Goal: Task Accomplishment & Management: Complete application form

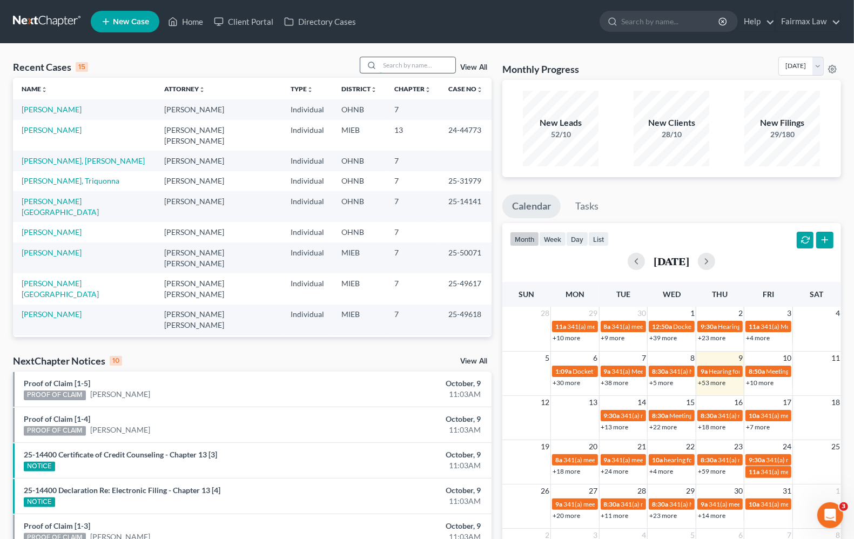
click at [398, 68] on input "search" at bounding box center [418, 65] width 76 height 16
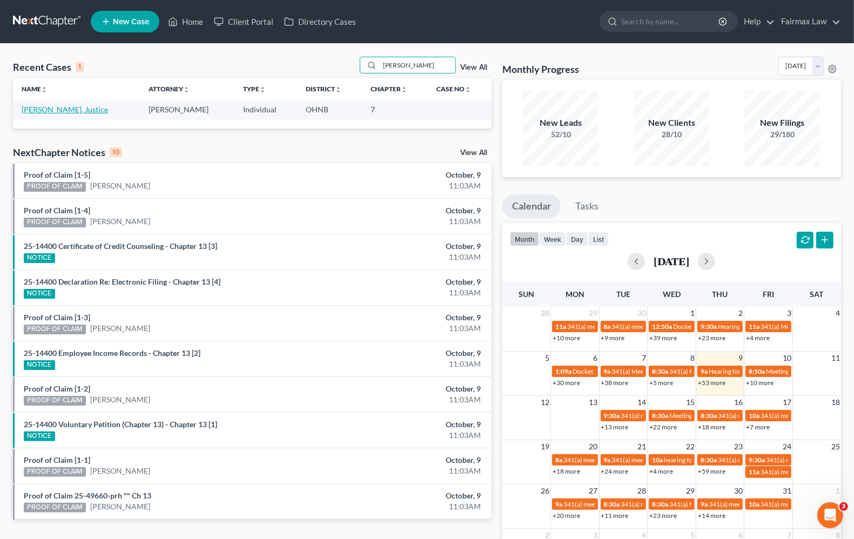
type input "[PERSON_NAME]"
click at [63, 111] on link "[PERSON_NAME], Justice" at bounding box center [65, 109] width 86 height 9
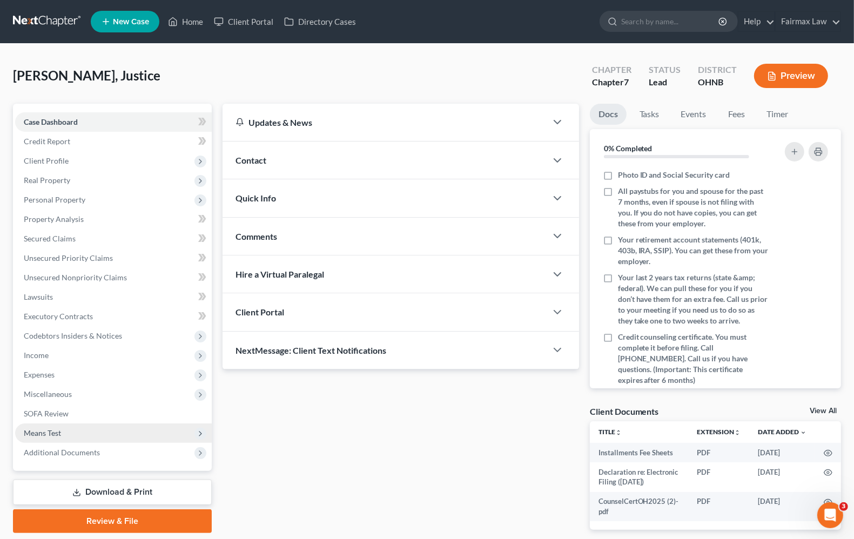
click at [46, 429] on span "Means Test" at bounding box center [42, 432] width 37 height 9
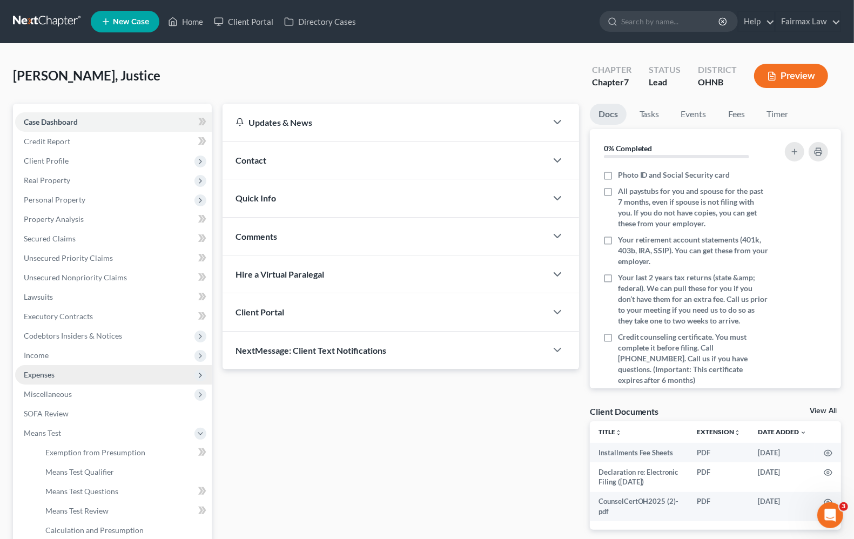
click at [49, 370] on span "Expenses" at bounding box center [39, 374] width 31 height 9
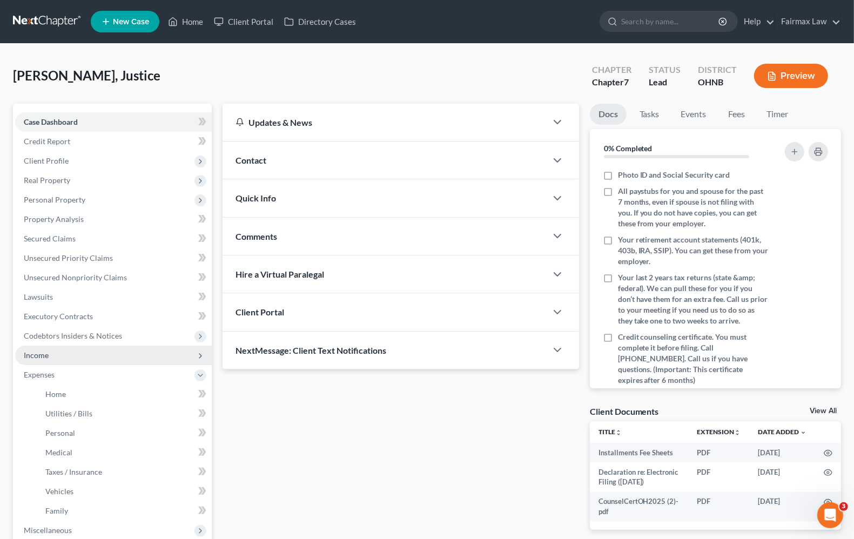
click at [43, 353] on span "Income" at bounding box center [36, 354] width 25 height 9
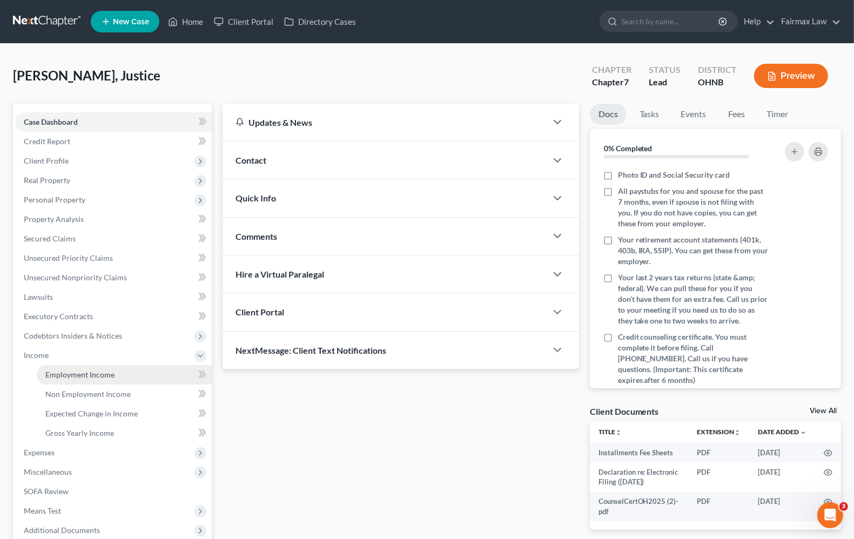
click at [58, 379] on link "Employment Income" at bounding box center [124, 374] width 175 height 19
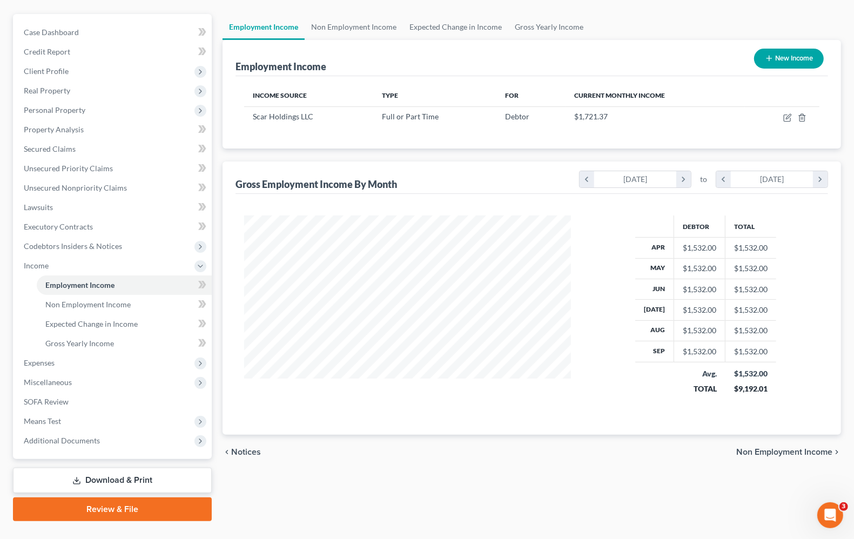
scroll to position [111, 0]
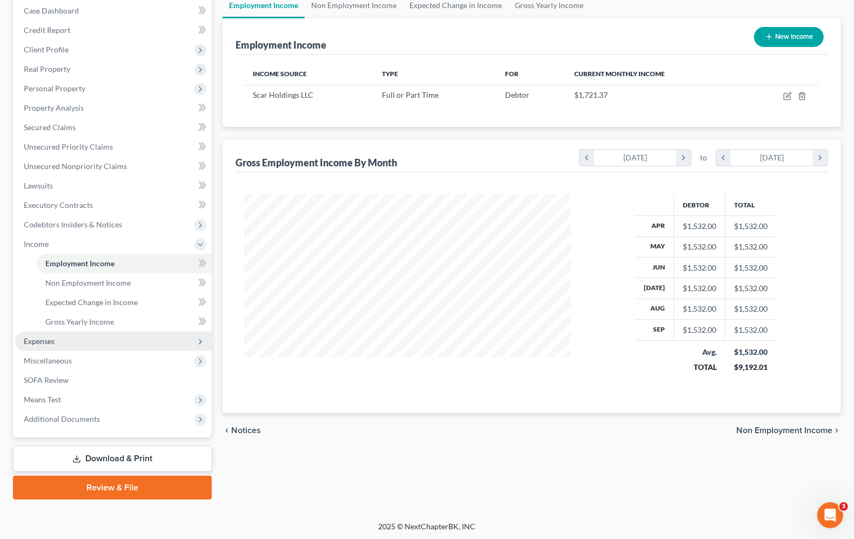
click at [38, 339] on span "Expenses" at bounding box center [39, 340] width 31 height 9
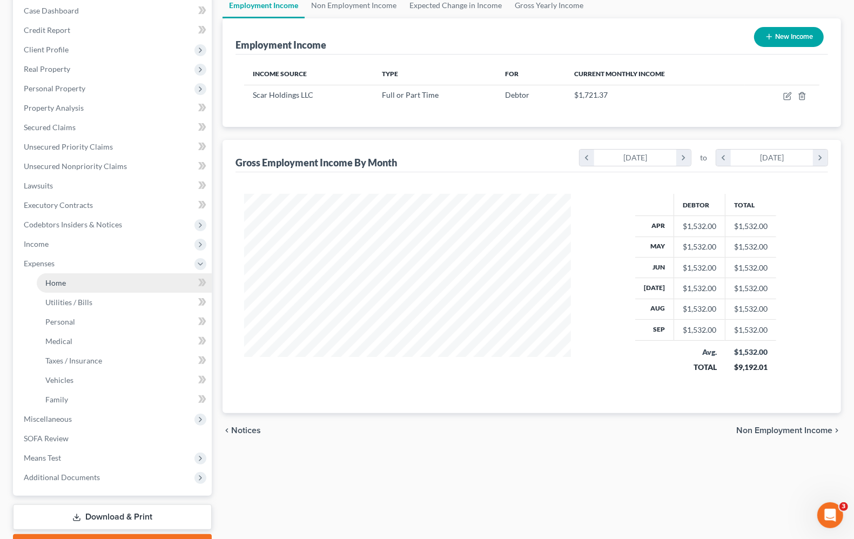
click at [57, 283] on span "Home" at bounding box center [55, 282] width 21 height 9
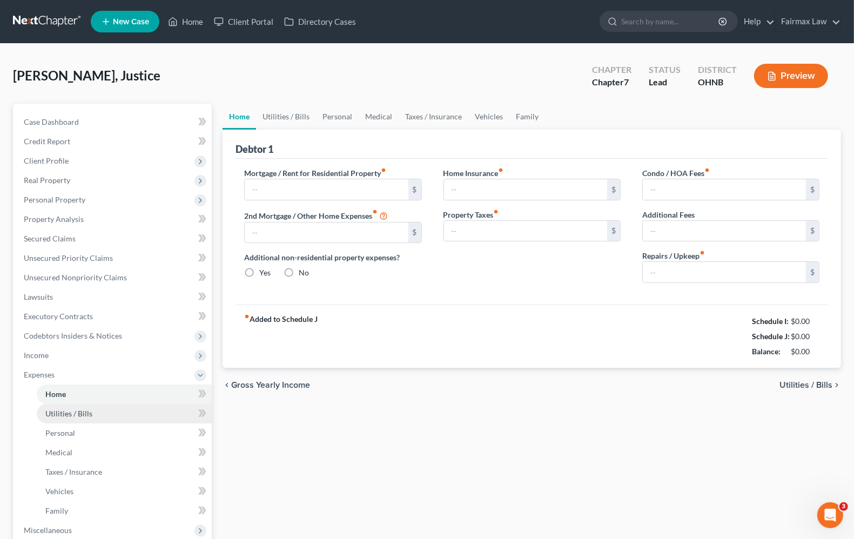
type input "900.00"
type input "0.00"
radio input "true"
type input "16.00"
type input "0.00"
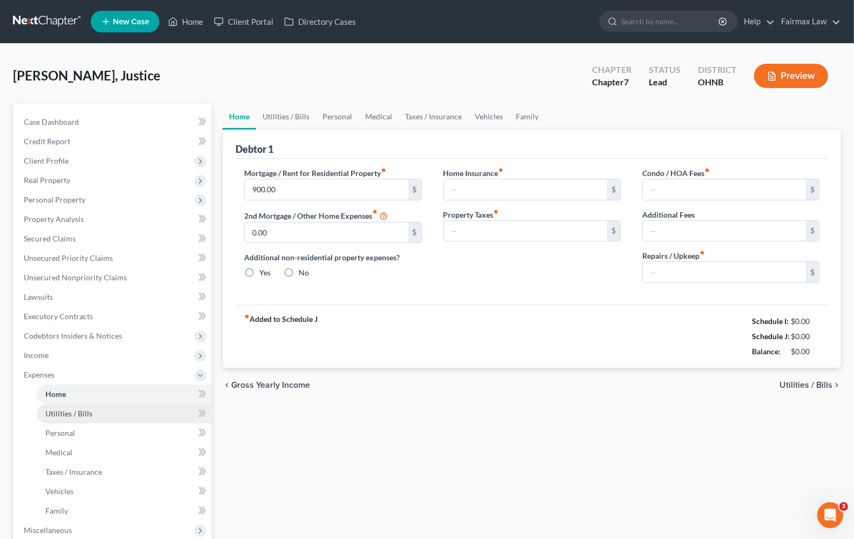
type input "0.00"
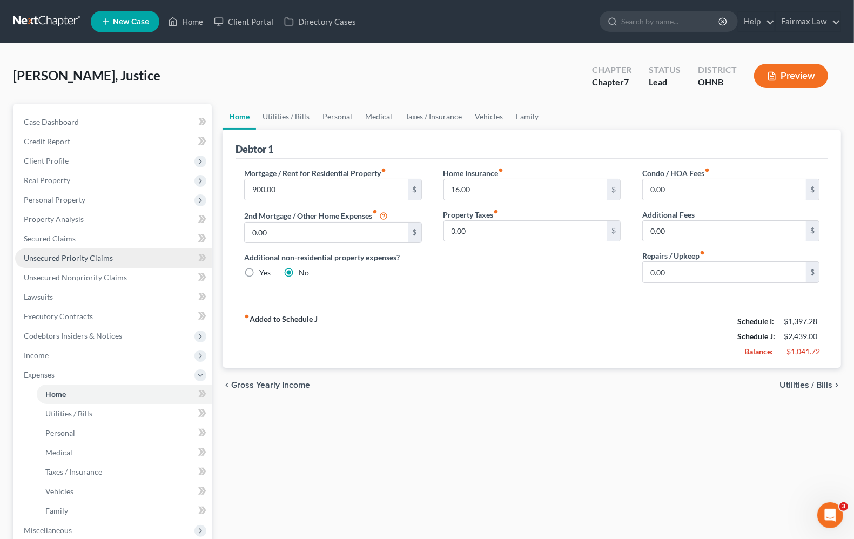
click at [106, 260] on span "Unsecured Priority Claims" at bounding box center [68, 257] width 89 height 9
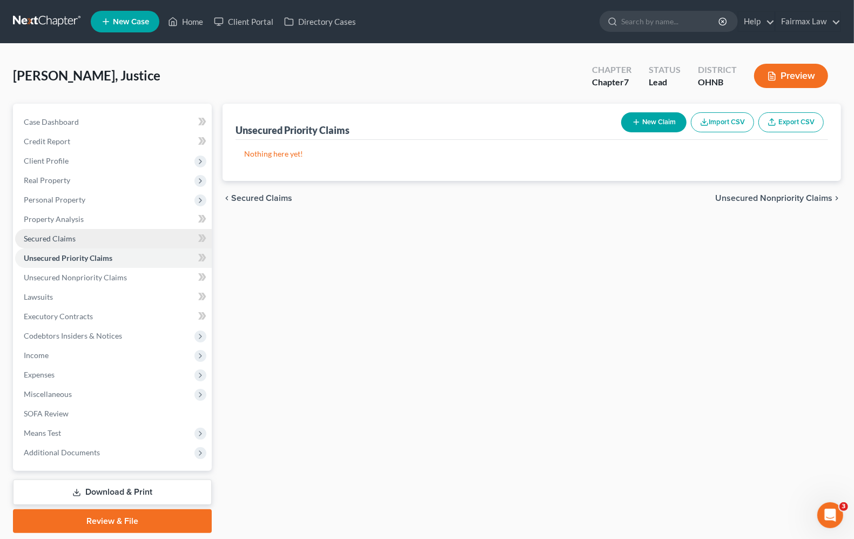
click at [24, 241] on span "Secured Claims" at bounding box center [50, 238] width 52 height 9
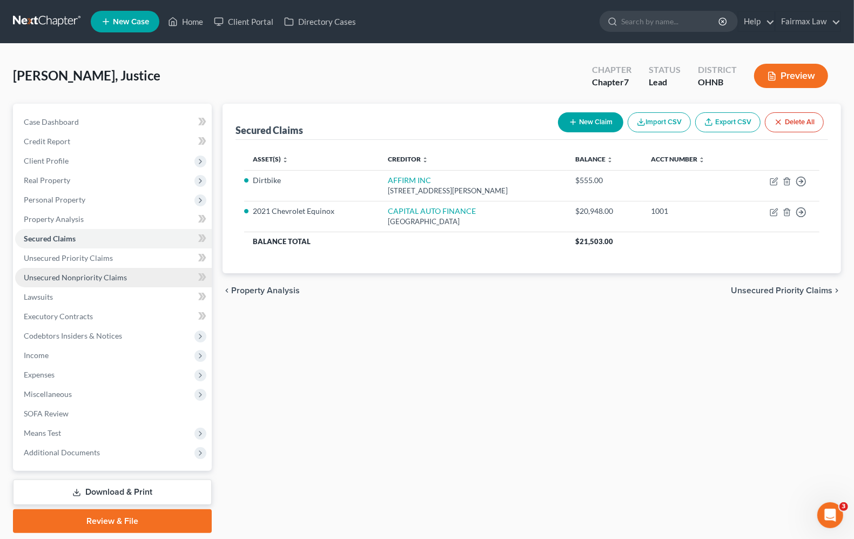
click at [42, 277] on span "Unsecured Nonpriority Claims" at bounding box center [75, 277] width 103 height 9
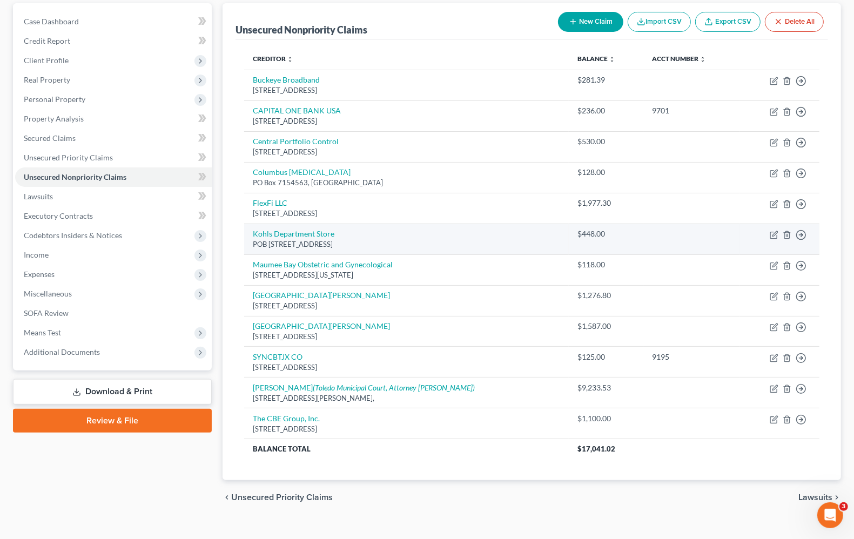
scroll to position [119, 0]
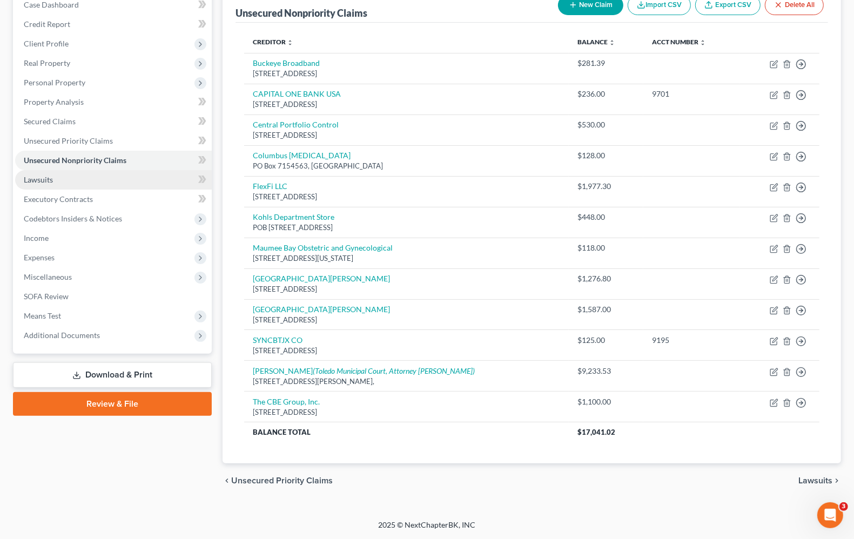
click at [42, 175] on span "Lawsuits" at bounding box center [38, 179] width 29 height 9
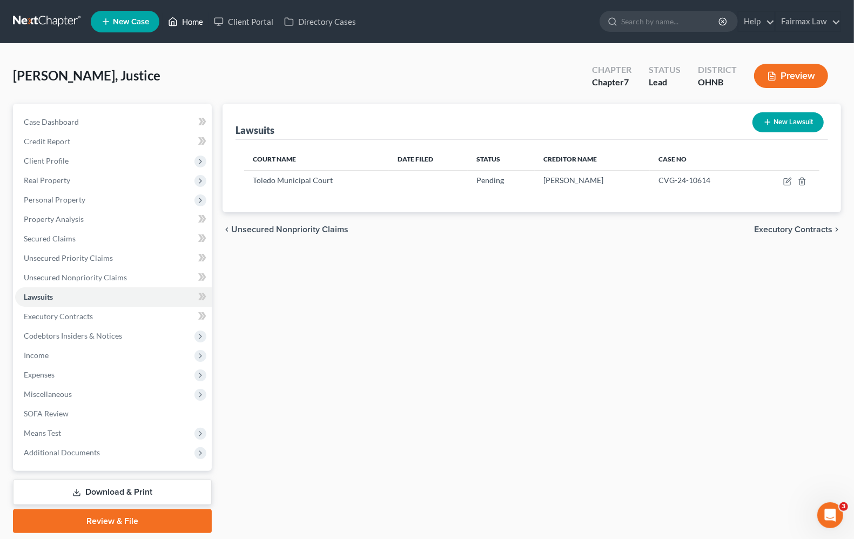
drag, startPoint x: 192, startPoint y: 21, endPoint x: 236, endPoint y: 36, distance: 46.3
click at [192, 21] on link "Home" at bounding box center [186, 21] width 46 height 19
click at [641, 28] on input "search" at bounding box center [670, 21] width 99 height 20
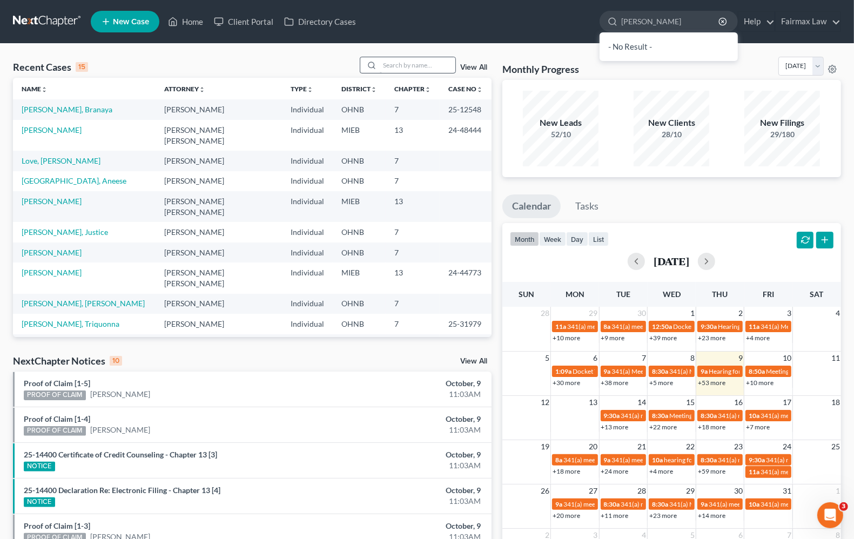
type input "[PERSON_NAME]"
click at [422, 63] on input "search" at bounding box center [418, 65] width 76 height 16
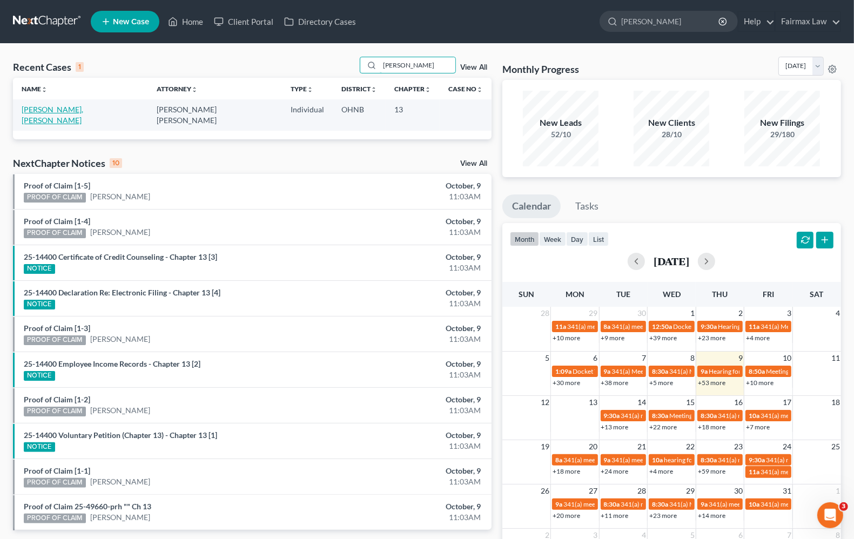
type input "[PERSON_NAME]"
click at [43, 106] on link "[PERSON_NAME], [PERSON_NAME]" at bounding box center [53, 115] width 62 height 20
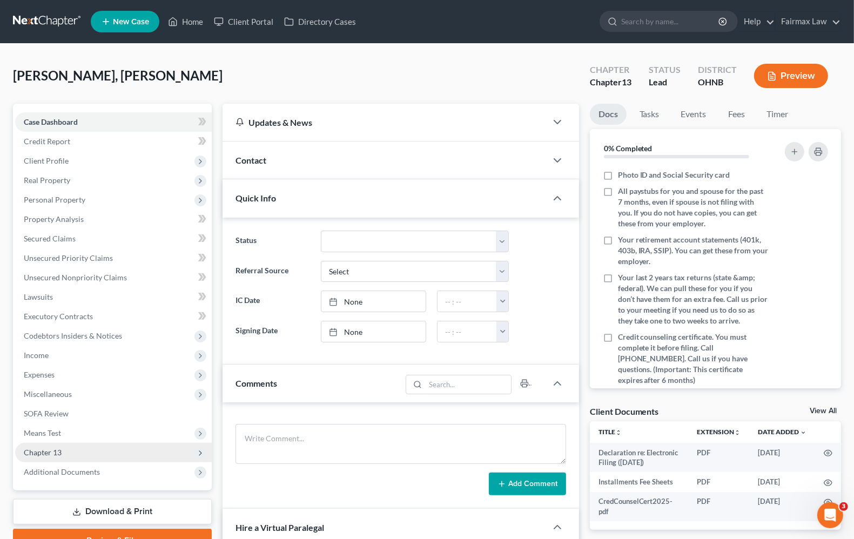
click at [71, 456] on span "Chapter 13" at bounding box center [113, 452] width 197 height 19
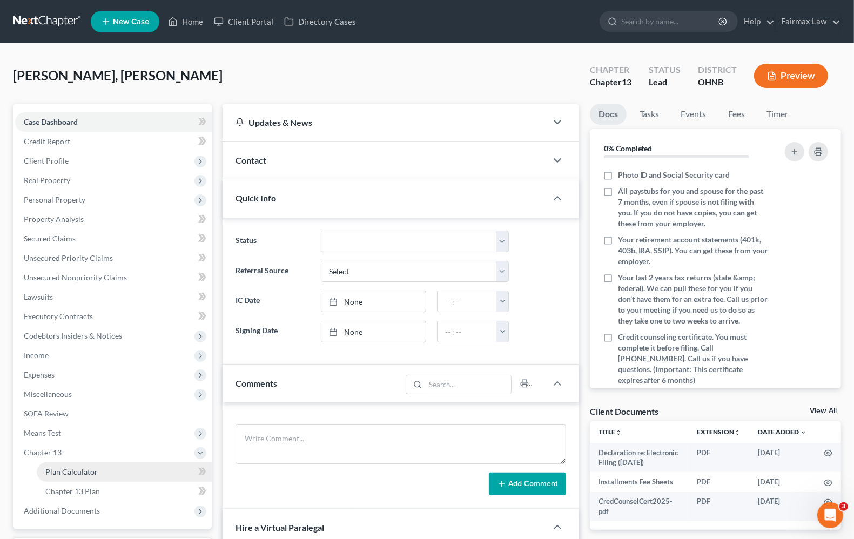
click at [69, 479] on link "Plan Calculator" at bounding box center [124, 471] width 175 height 19
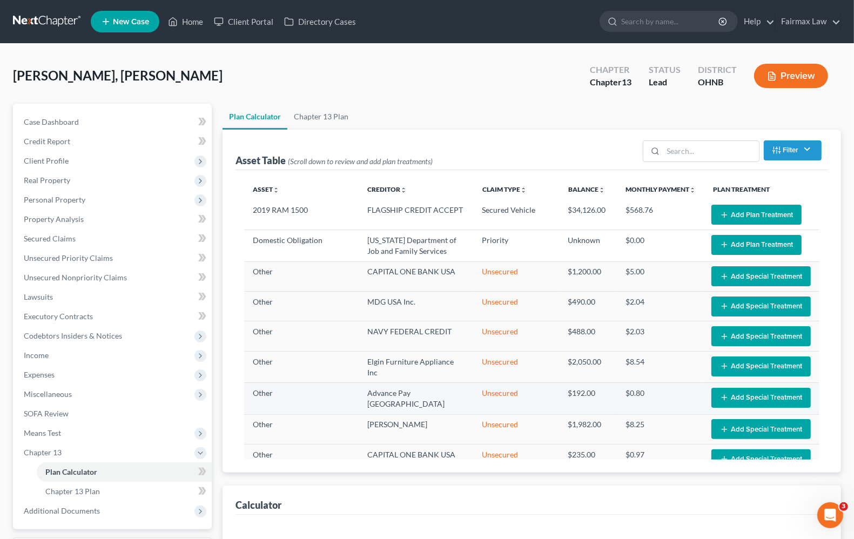
select select "59"
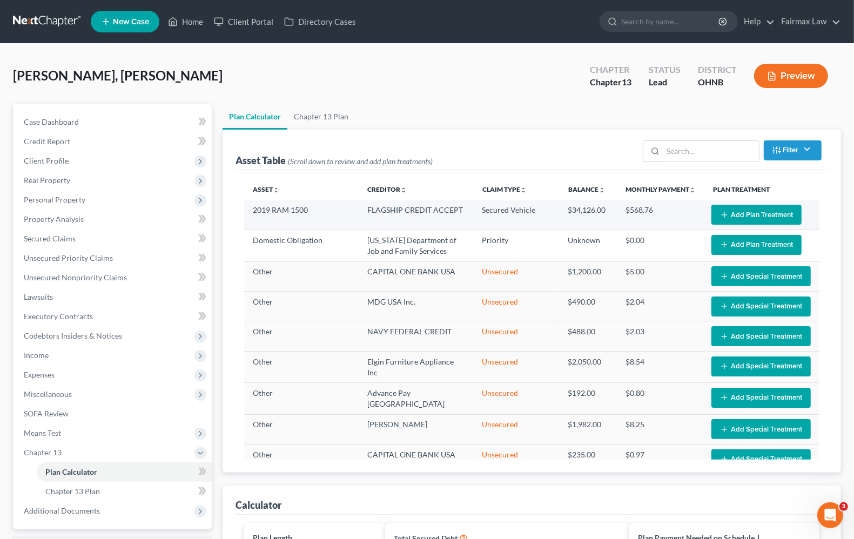
click at [745, 219] on button "Add Plan Treatment" at bounding box center [756, 215] width 90 height 20
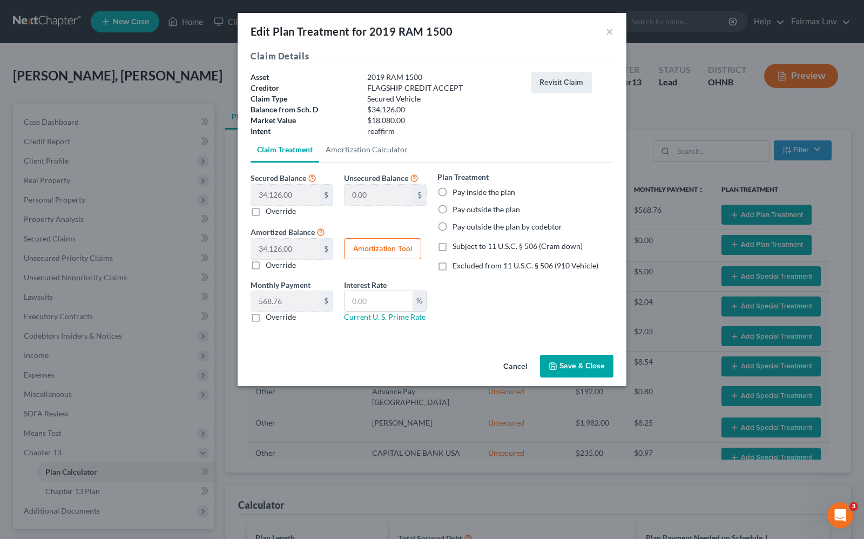
click at [452, 209] on label "Pay outside the plan" at bounding box center [485, 209] width 67 height 11
click at [457, 209] on input "Pay outside the plan" at bounding box center [460, 207] width 7 height 7
radio input "true"
click at [573, 361] on button "Save & Close" at bounding box center [576, 366] width 73 height 23
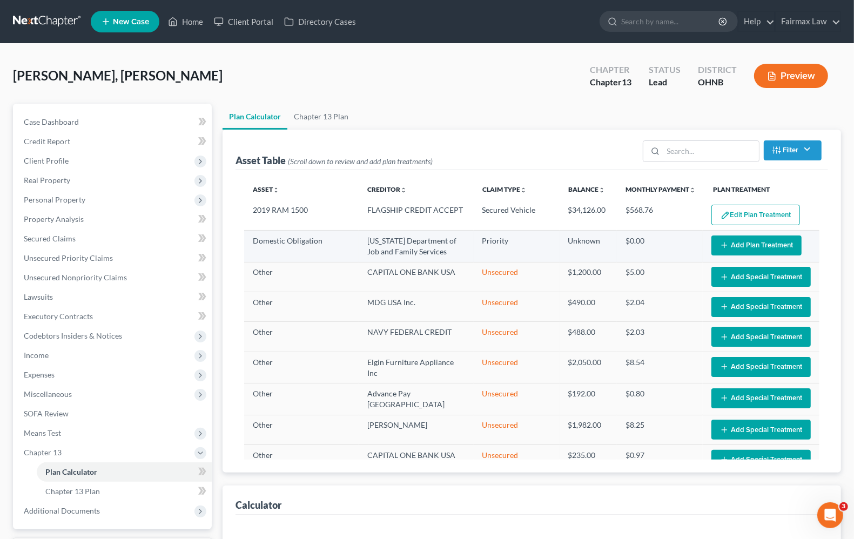
select select "59"
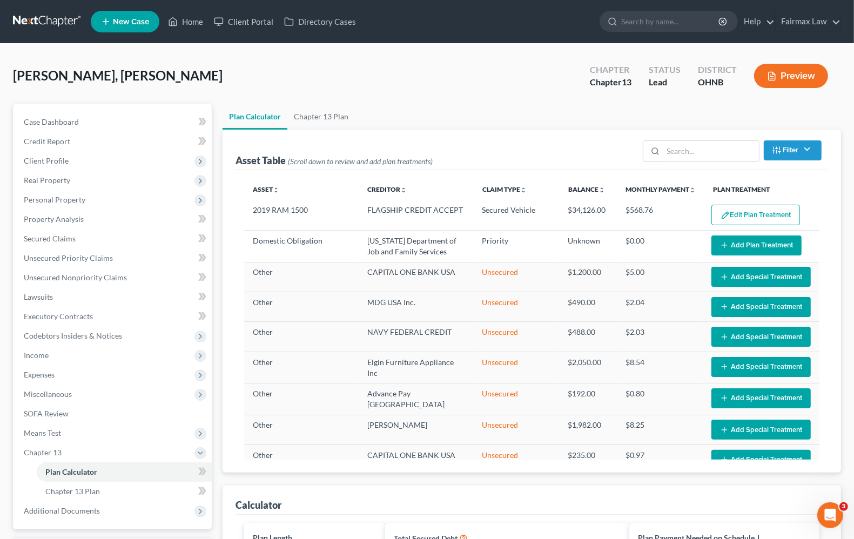
click at [721, 245] on line "button" at bounding box center [723, 245] width 5 height 0
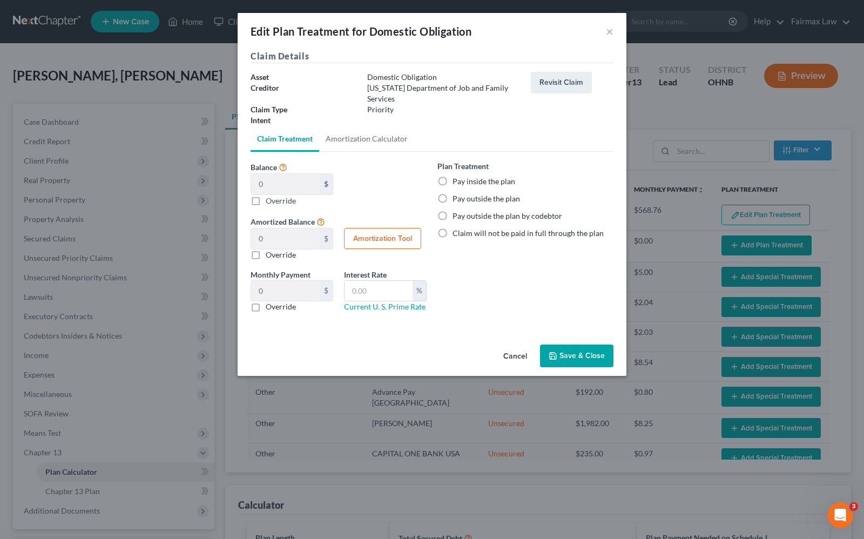
drag, startPoint x: 442, startPoint y: 192, endPoint x: 448, endPoint y: 198, distance: 8.8
click at [452, 193] on label "Pay outside the plan" at bounding box center [485, 198] width 67 height 11
click at [457, 193] on input "Pay outside the plan" at bounding box center [460, 196] width 7 height 7
radio input "true"
click at [572, 344] on button "Save & Close" at bounding box center [576, 355] width 73 height 23
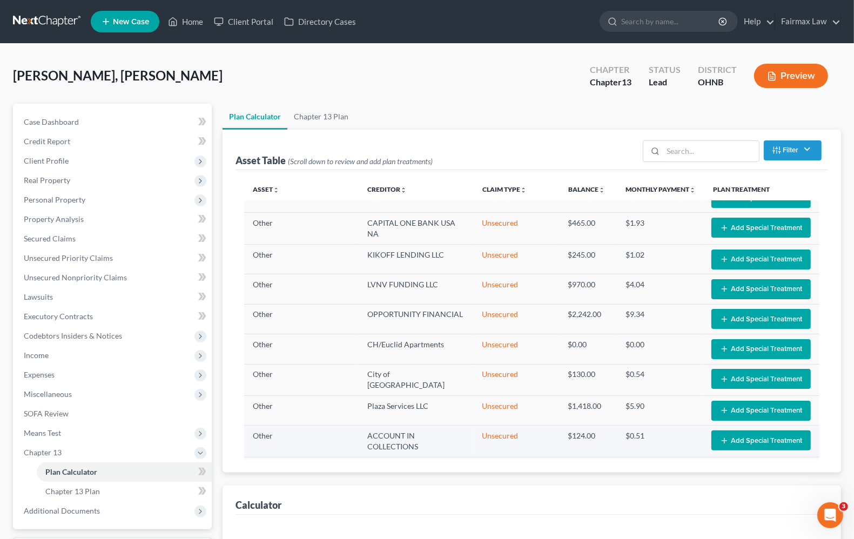
scroll to position [478, 0]
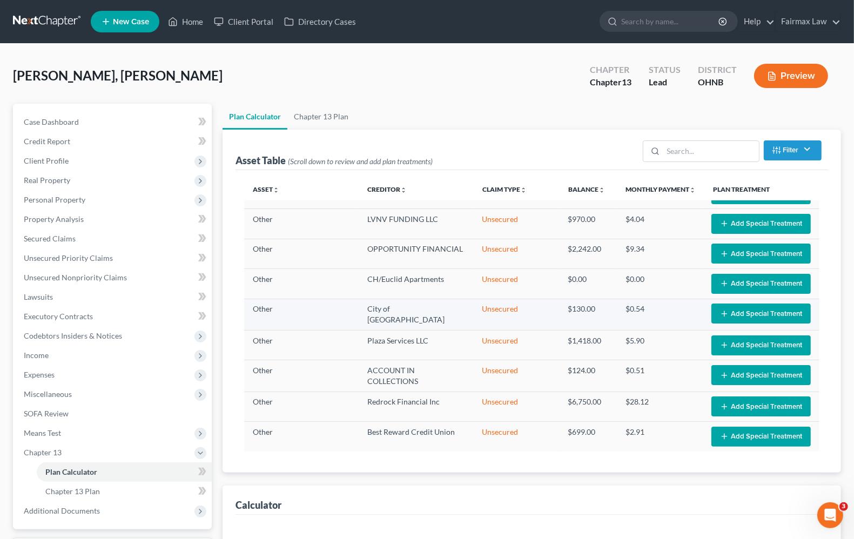
select select "59"
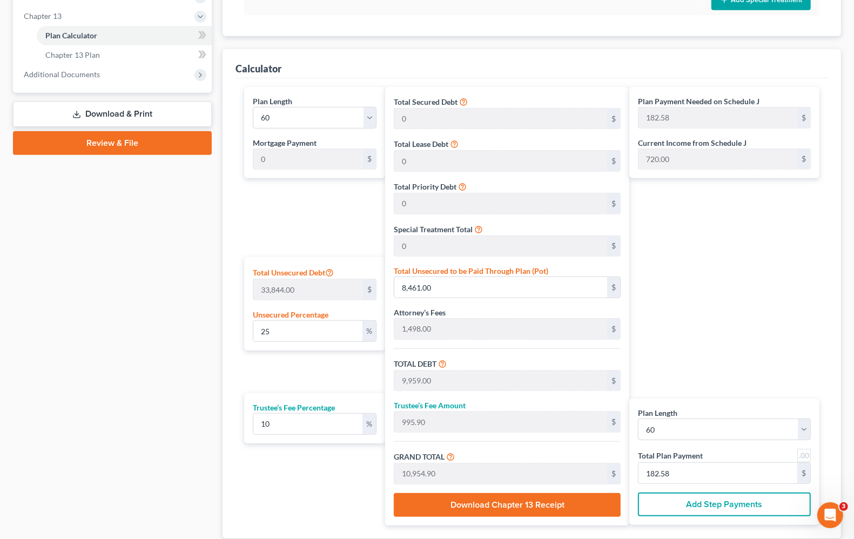
scroll to position [405, 0]
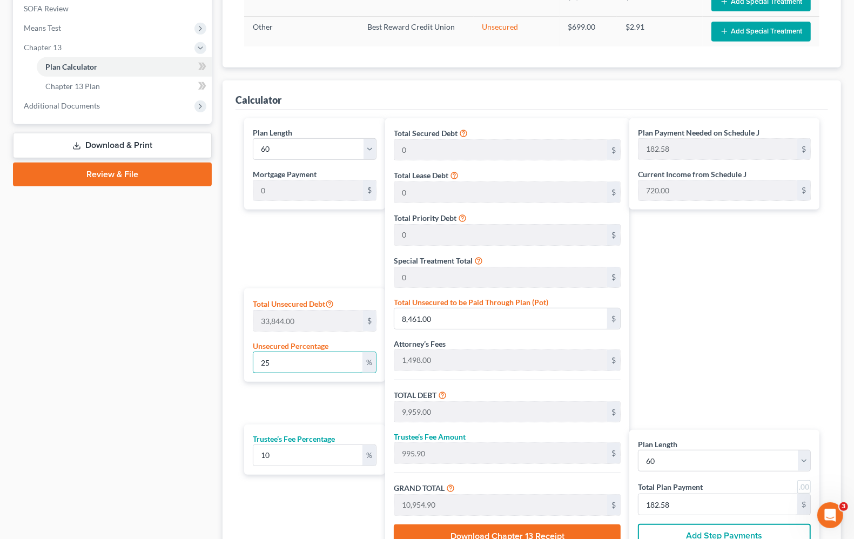
drag, startPoint x: 349, startPoint y: 369, endPoint x: 220, endPoint y: 355, distance: 129.2
click at [228, 357] on div "Calculator Plan Length 1 2 3 4 5 6 7 8 9 10 11 12 13 14 15 16 17 18 19 20 21 22…" at bounding box center [531, 324] width 618 height 489
type input "1"
type input "338.44"
type input "1,836.44"
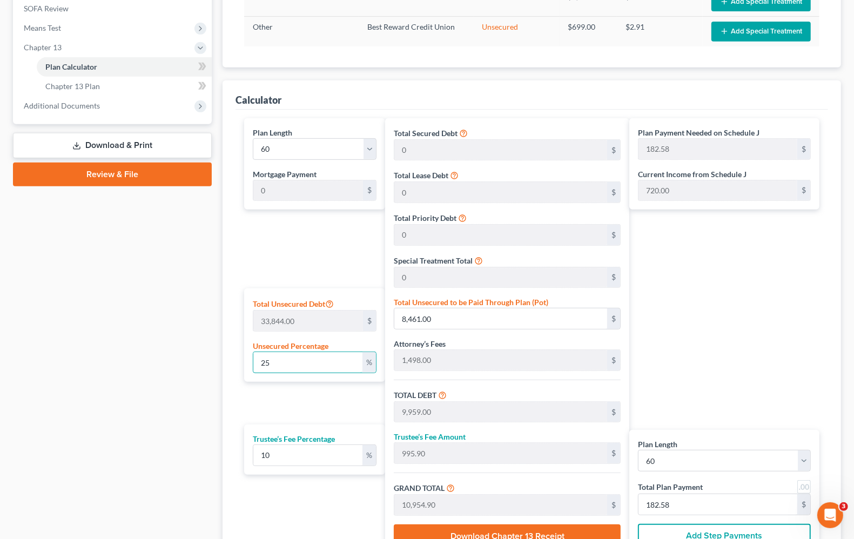
type input "183.64"
type input "2,020.08"
type input "33.66"
type input "10"
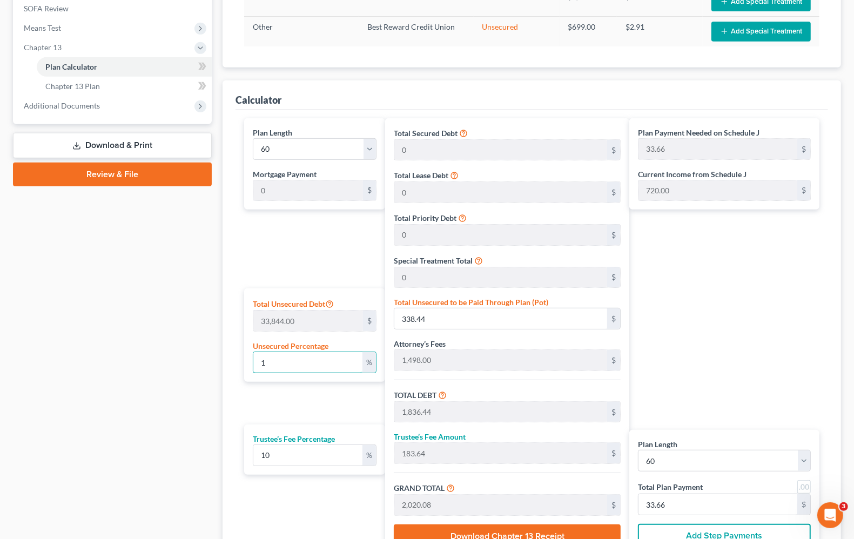
type input "3,384.40"
type input "4,882.40"
type input "488.24"
type input "5,370.63"
type input "89.51"
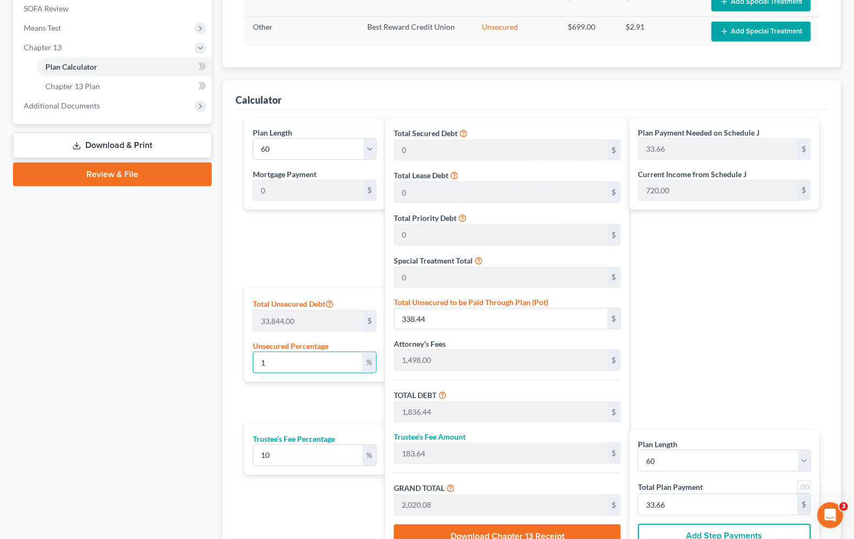
type input "89.51"
type input "100"
type input "33,844.00"
type input "35,342.00"
type input "3,534.20"
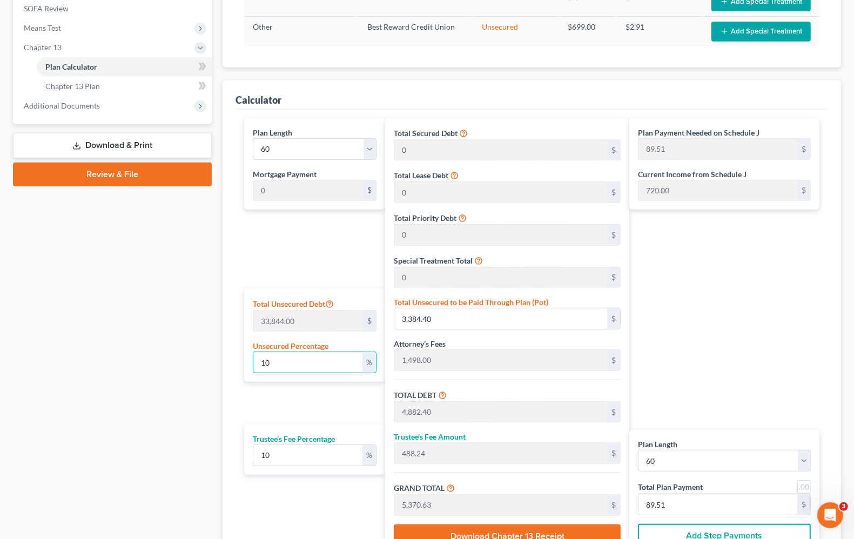
type input "38,876.20"
type input "647.93"
type input "100"
click at [736, 309] on div "Plan Payment Needed on Schedule J 647.93 $ Current Income from Schedule J 720.0…" at bounding box center [726, 337] width 195 height 438
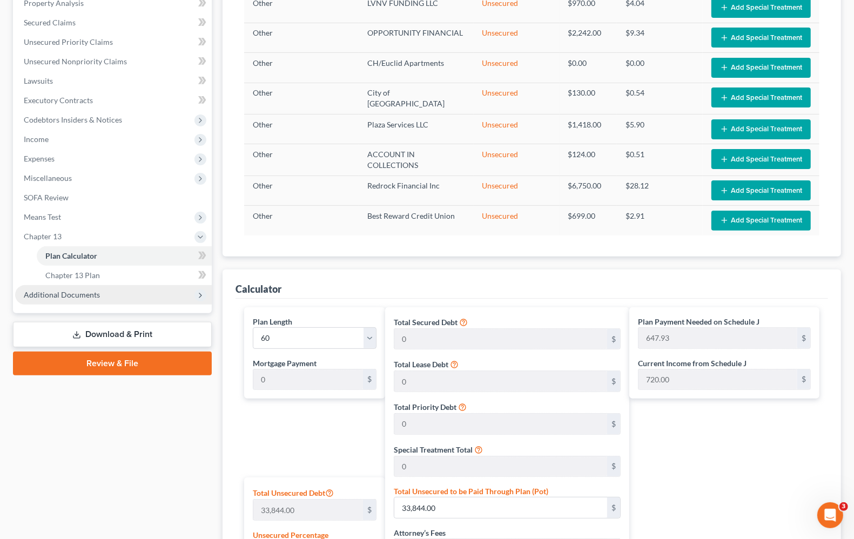
scroll to position [177, 0]
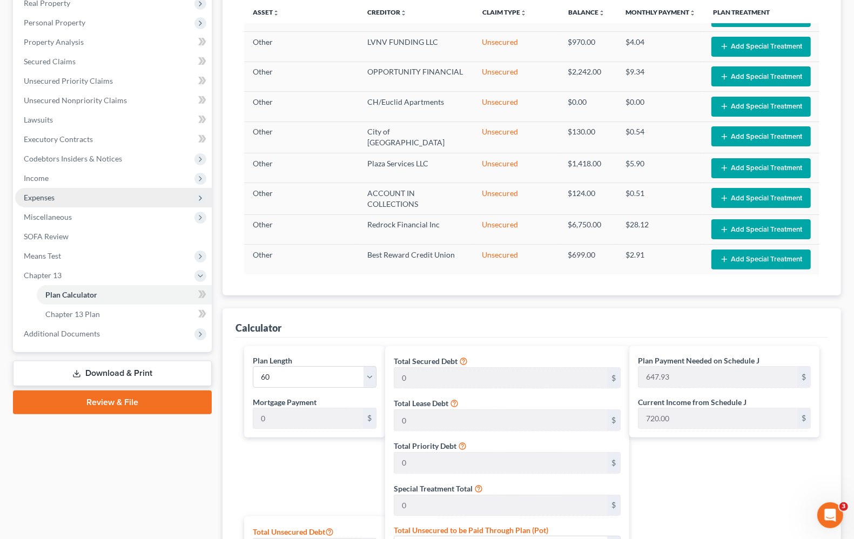
click at [44, 193] on span "Expenses" at bounding box center [39, 197] width 31 height 9
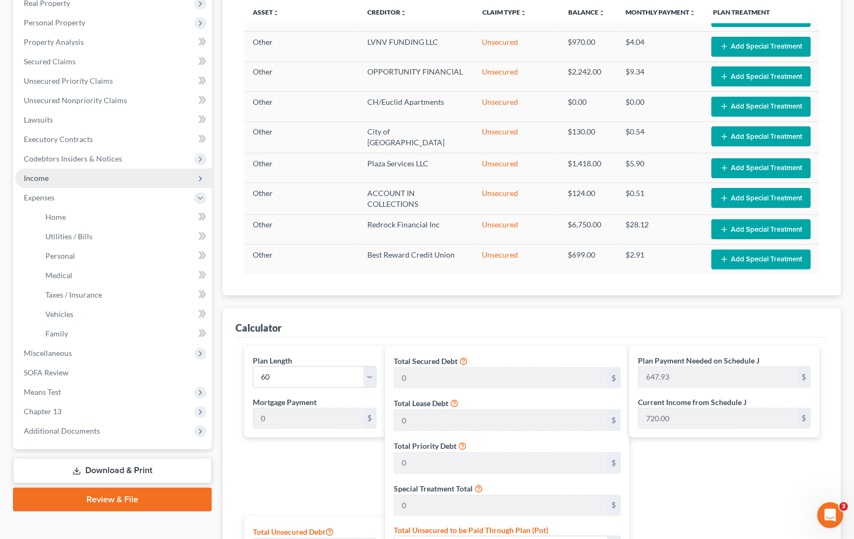
click at [25, 183] on span "Income" at bounding box center [113, 177] width 197 height 19
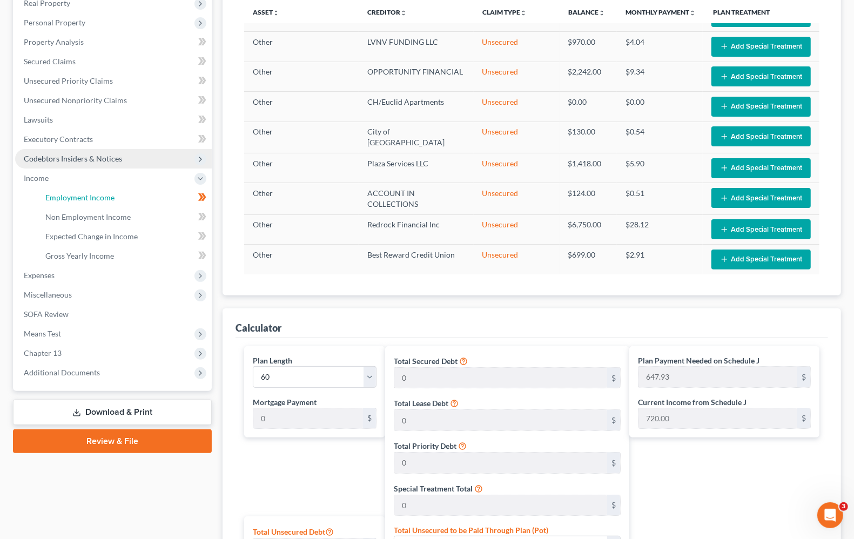
click at [45, 194] on link "Employment Income" at bounding box center [124, 197] width 175 height 19
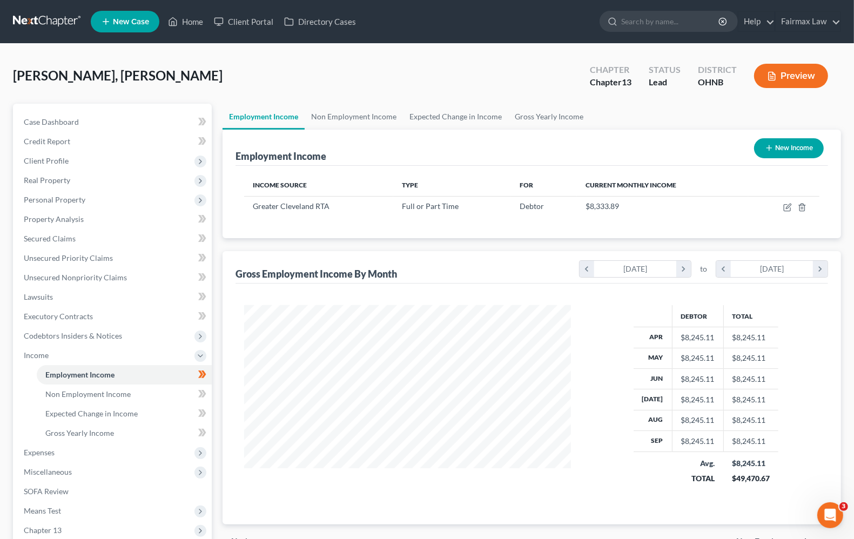
scroll to position [194, 347]
click at [55, 387] on link "Non Employment Income" at bounding box center [124, 393] width 175 height 19
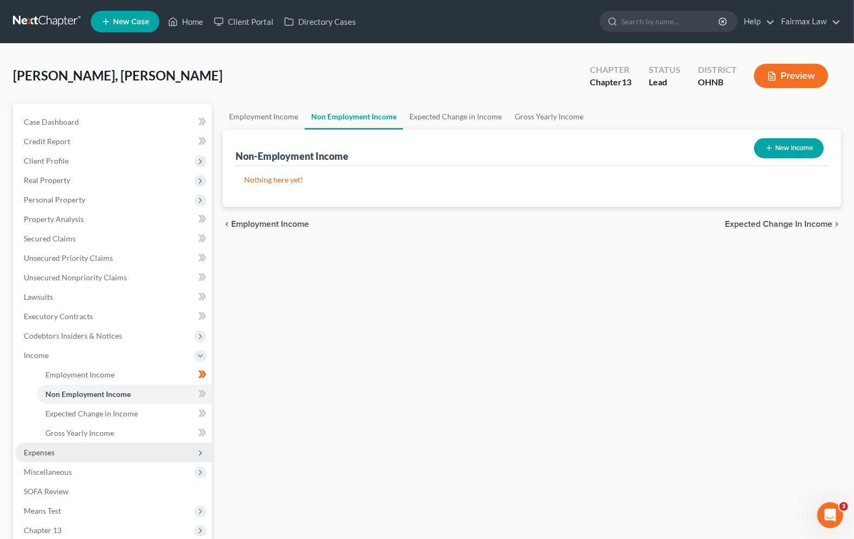
click at [50, 451] on span "Expenses" at bounding box center [39, 452] width 31 height 9
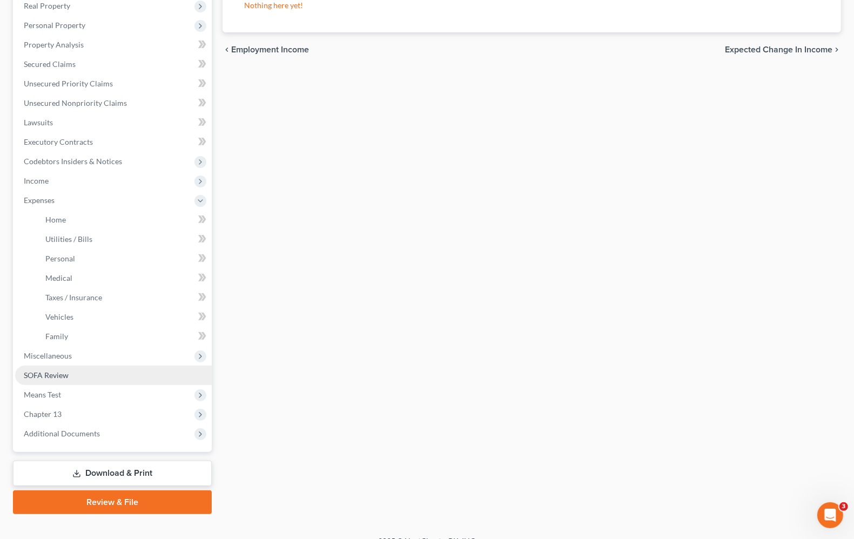
scroll to position [190, 0]
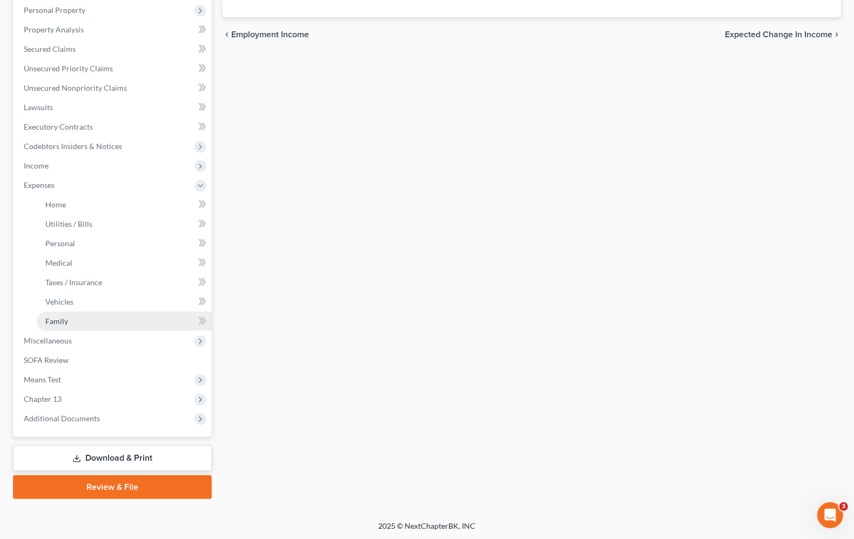
click at [46, 314] on link "Family" at bounding box center [124, 321] width 175 height 19
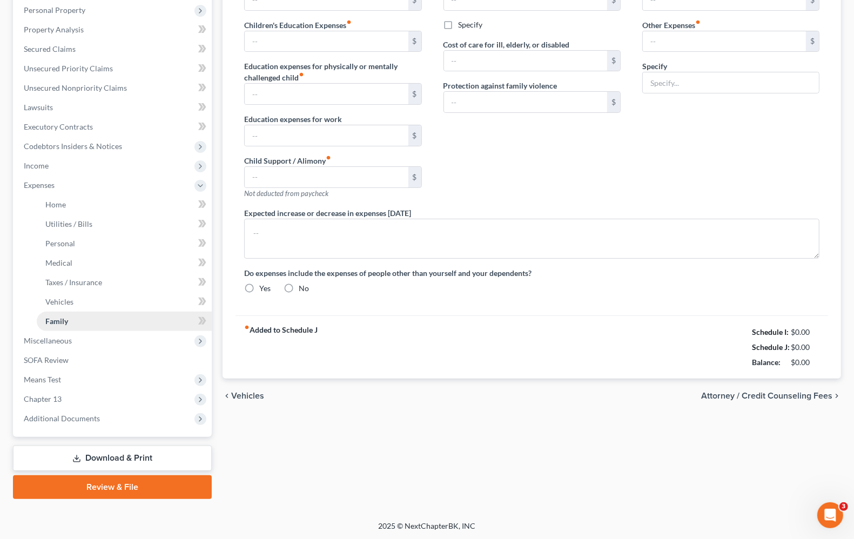
scroll to position [6, 0]
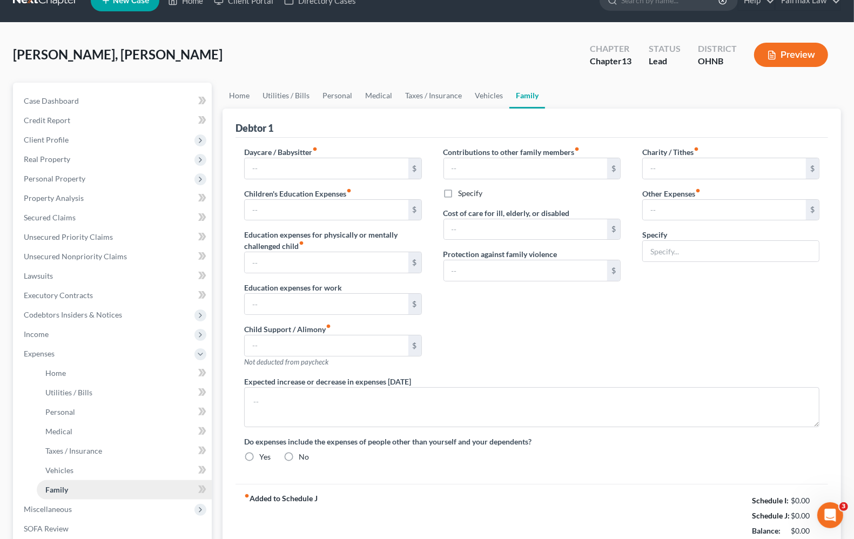
type input "0.00"
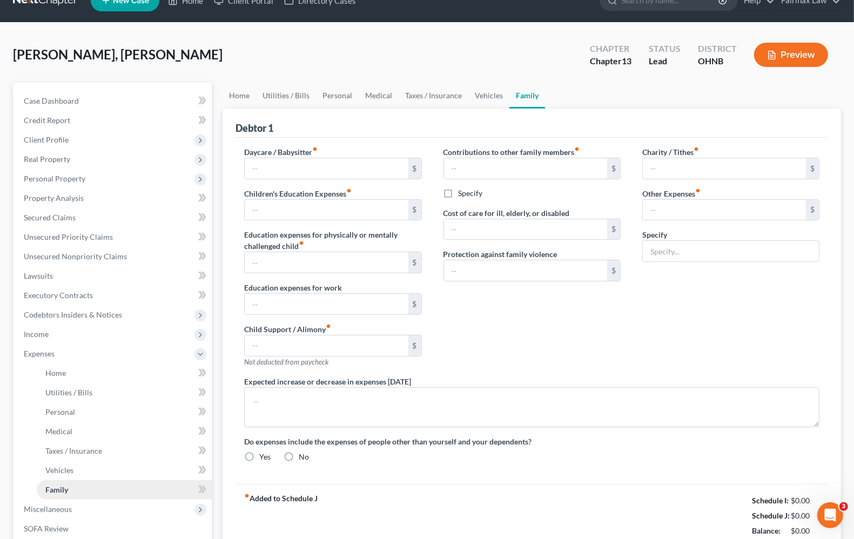
type input "0.00"
radio input "true"
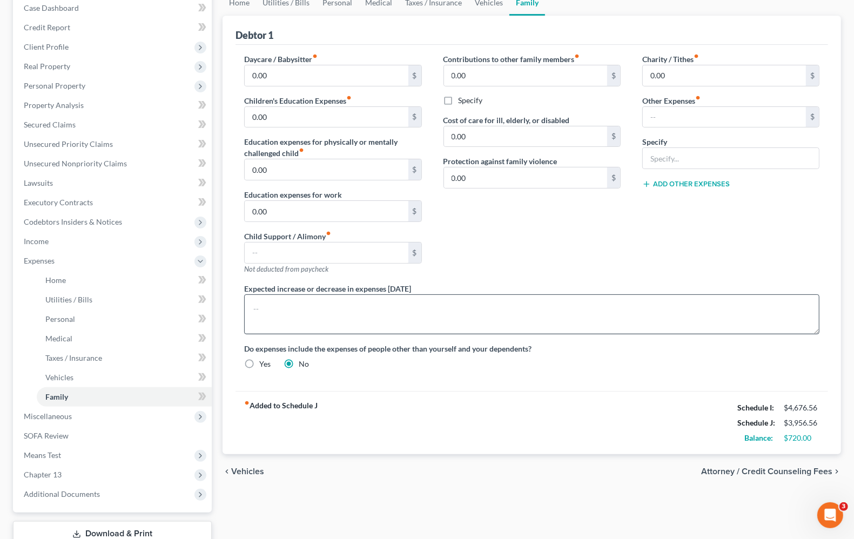
scroll to position [55, 0]
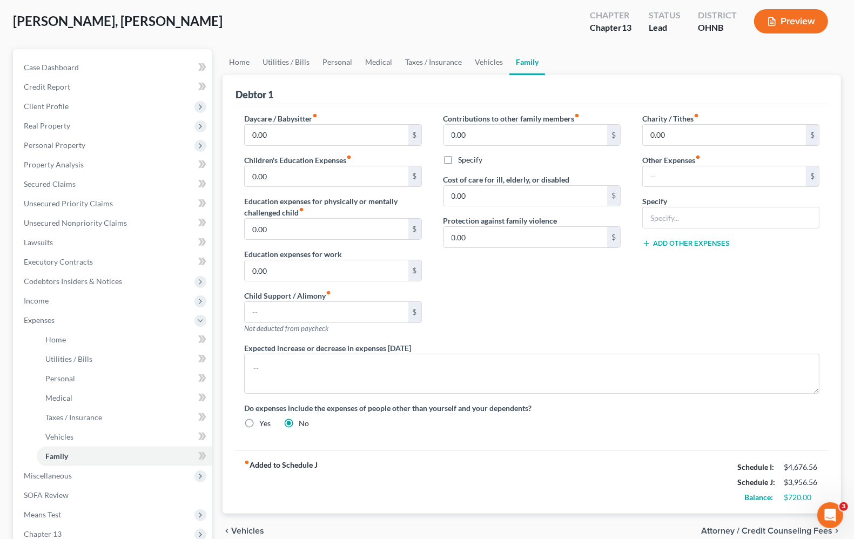
click at [260, 468] on strong "fiber_manual_record Added to Schedule J" at bounding box center [280, 482] width 73 height 45
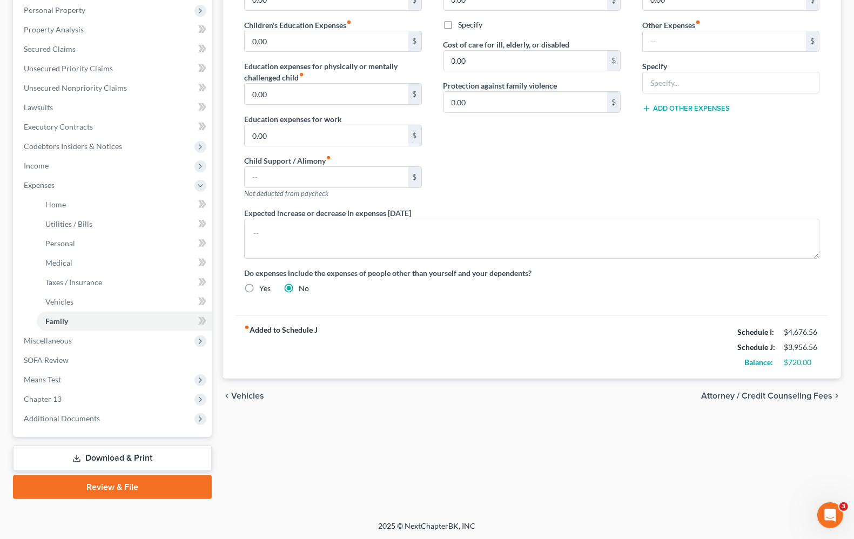
click at [251, 396] on span "Vehicles" at bounding box center [247, 395] width 33 height 9
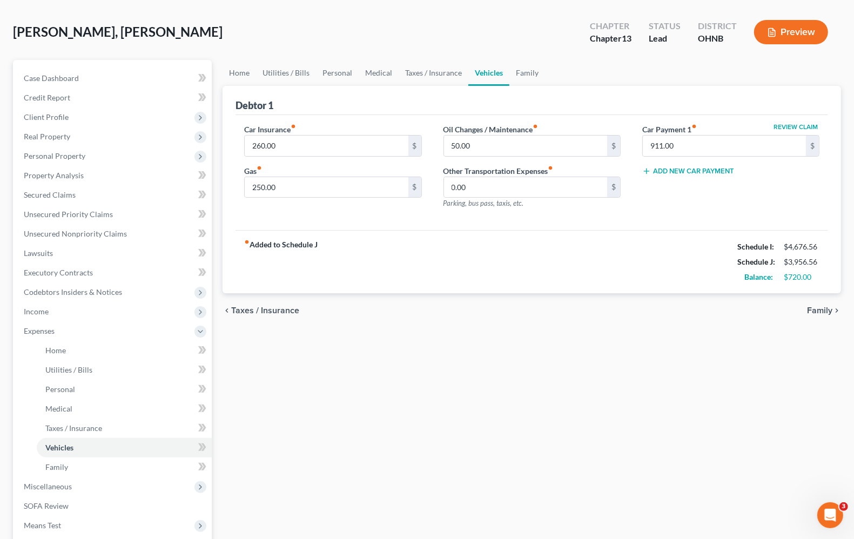
scroll to position [67, 0]
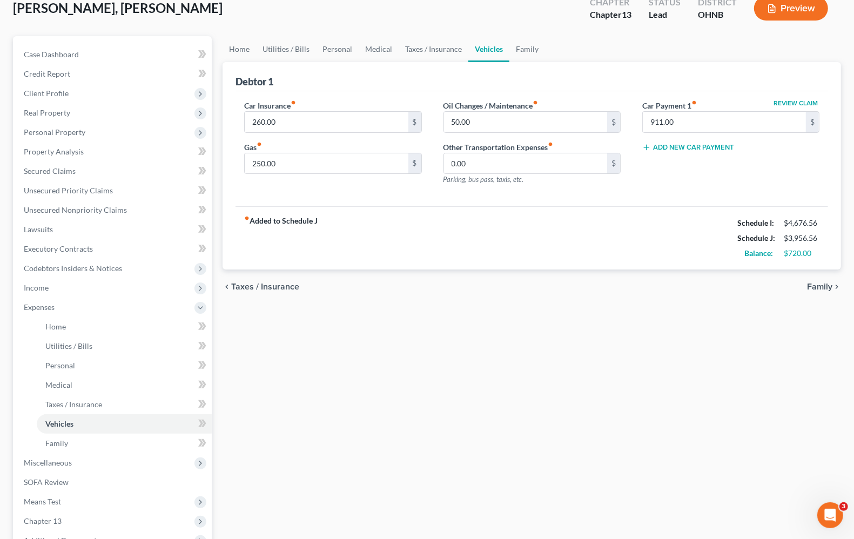
click at [266, 281] on div "chevron_left Taxes / Insurance Family chevron_right" at bounding box center [531, 286] width 618 height 35
click at [273, 285] on span "Taxes / Insurance" at bounding box center [265, 286] width 68 height 9
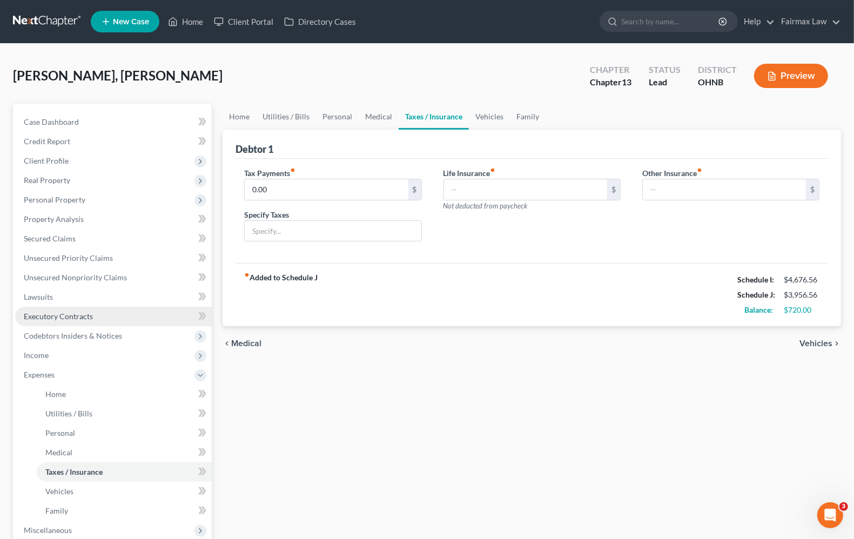
scroll to position [190, 0]
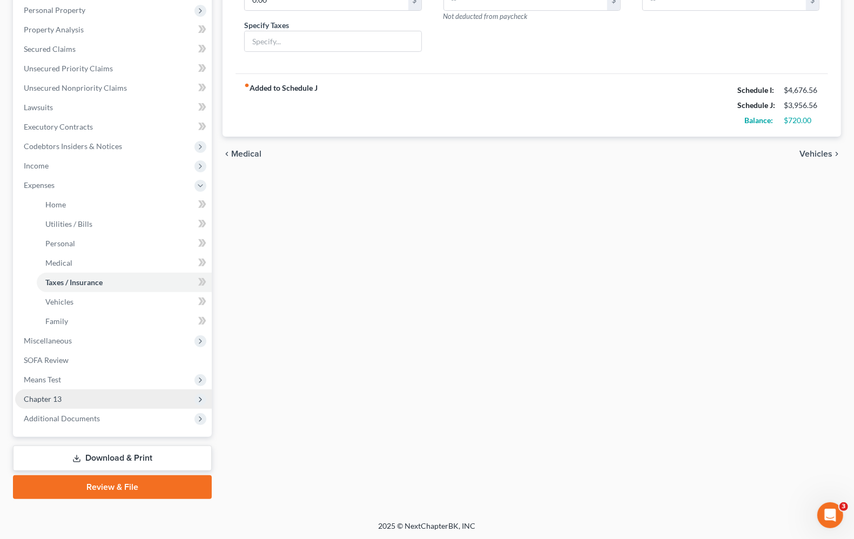
click at [63, 397] on span "Chapter 13" at bounding box center [113, 398] width 197 height 19
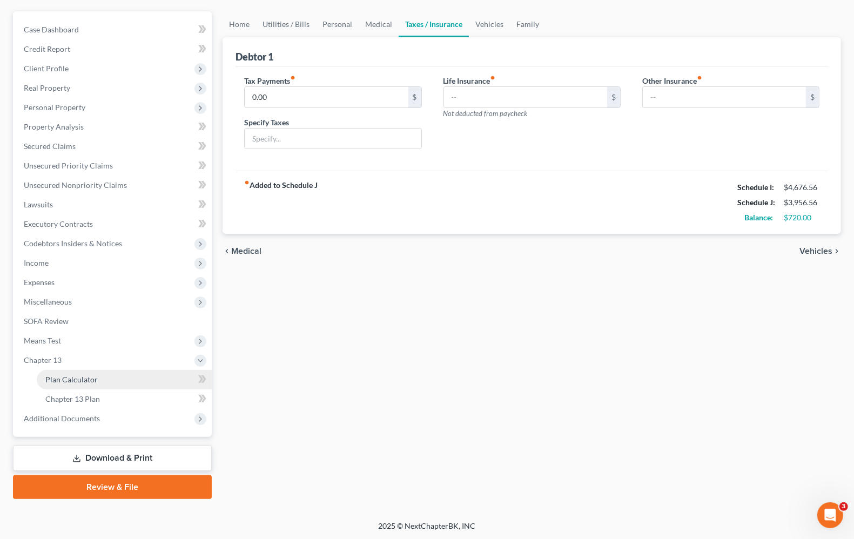
click at [66, 382] on span "Plan Calculator" at bounding box center [71, 379] width 52 height 9
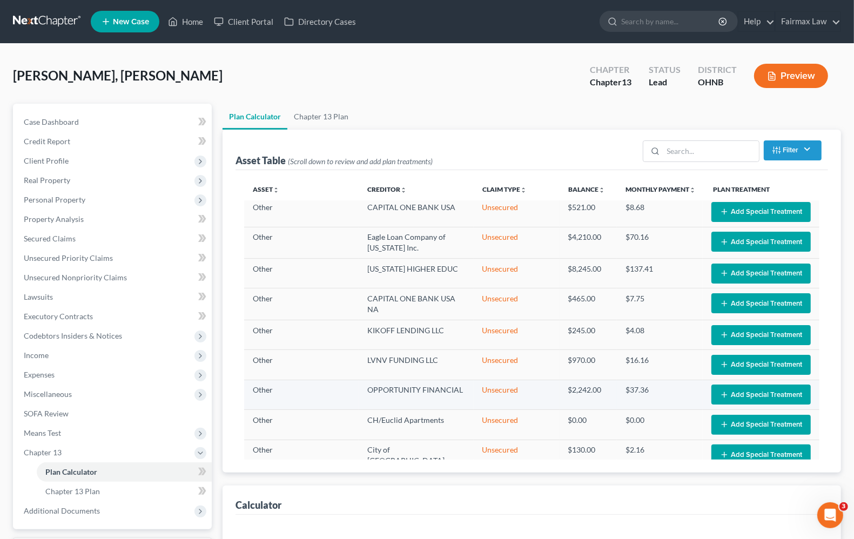
select select "59"
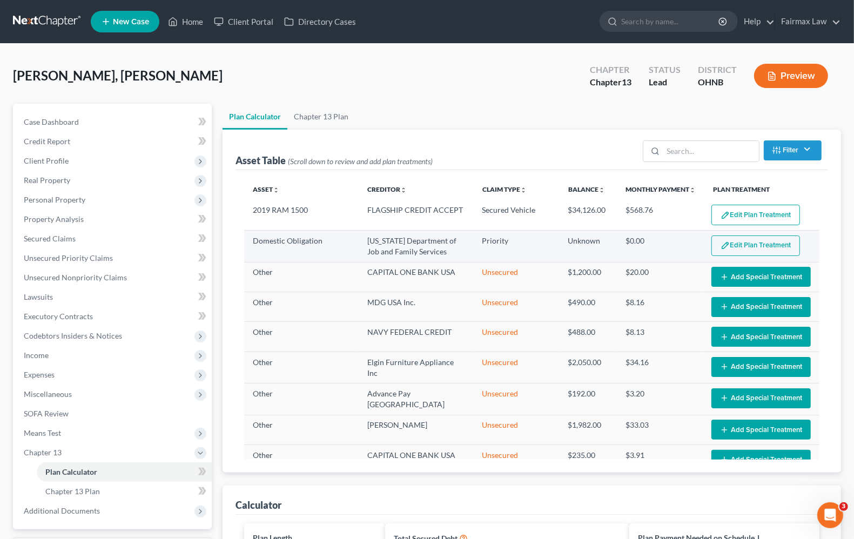
click at [720, 243] on img "button" at bounding box center [724, 245] width 9 height 9
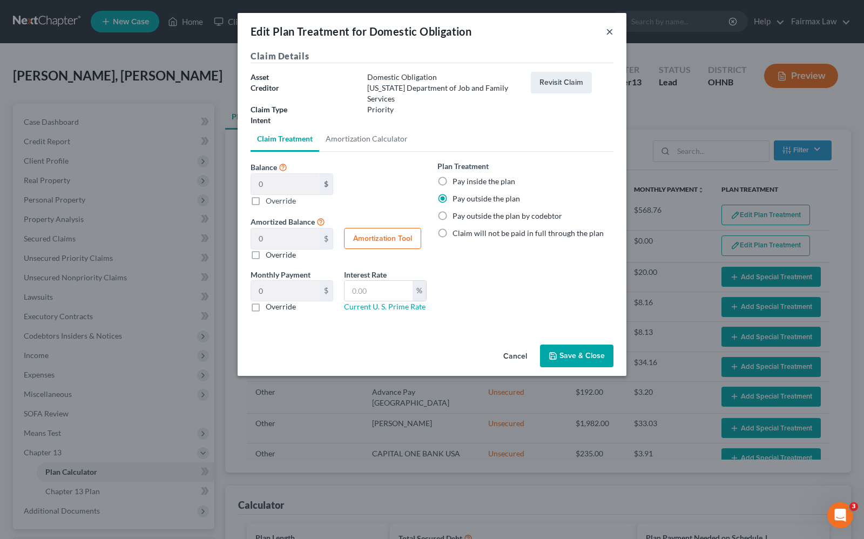
click at [606, 25] on button "×" at bounding box center [610, 31] width 8 height 13
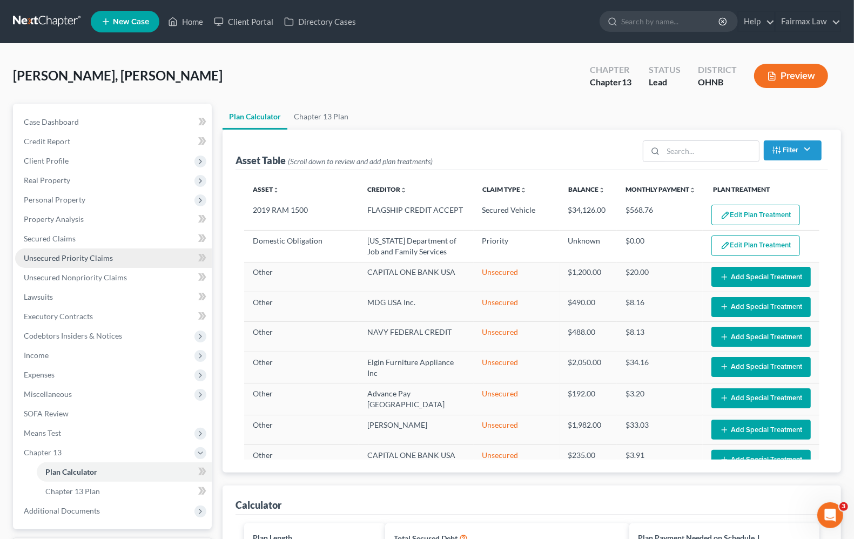
click at [44, 258] on span "Unsecured Priority Claims" at bounding box center [68, 257] width 89 height 9
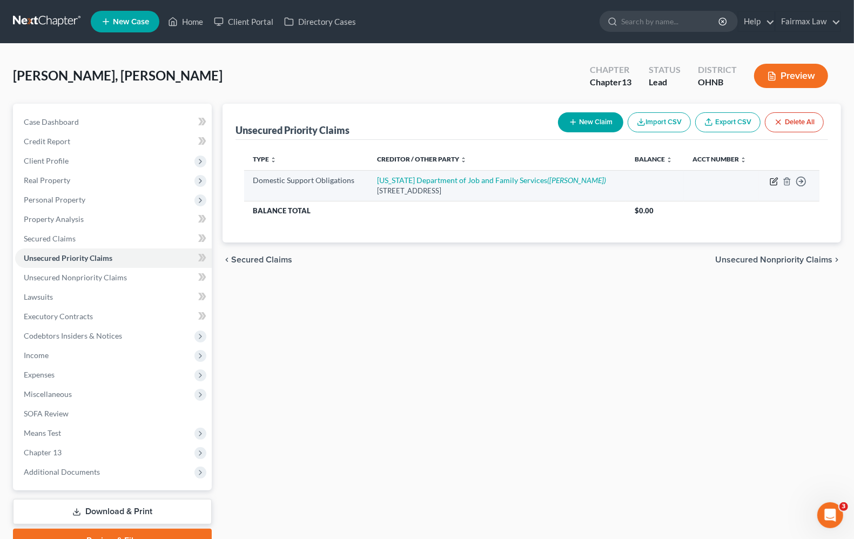
click at [773, 181] on icon "button" at bounding box center [773, 181] width 9 height 9
select select "36"
select select "0"
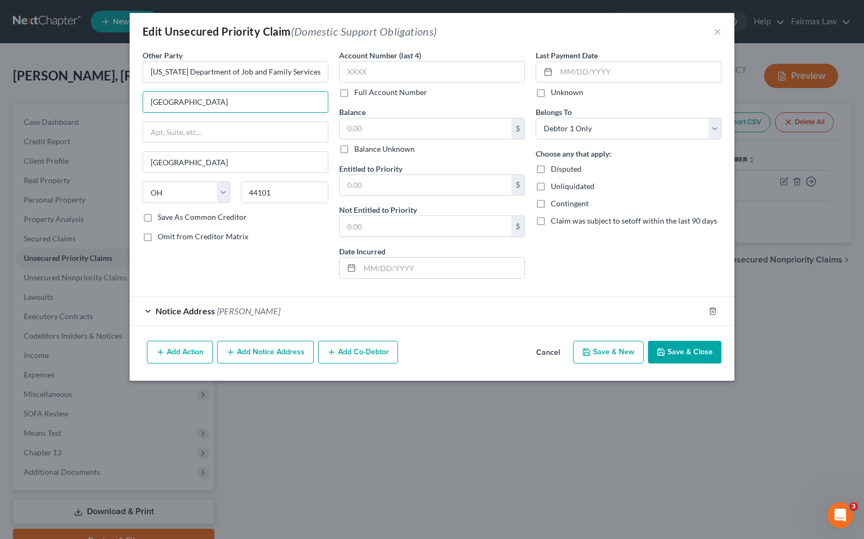
drag, startPoint x: 275, startPoint y: 106, endPoint x: 85, endPoint y: 107, distance: 190.6
click at [85, 107] on div "Edit Unsecured Priority Claim (Domestic Support Obligations) × Other Party * [U…" at bounding box center [432, 269] width 864 height 539
click at [171, 130] on input "text" at bounding box center [235, 132] width 185 height 21
paste input "[GEOGRAPHIC_DATA]"
type input "[GEOGRAPHIC_DATA]"
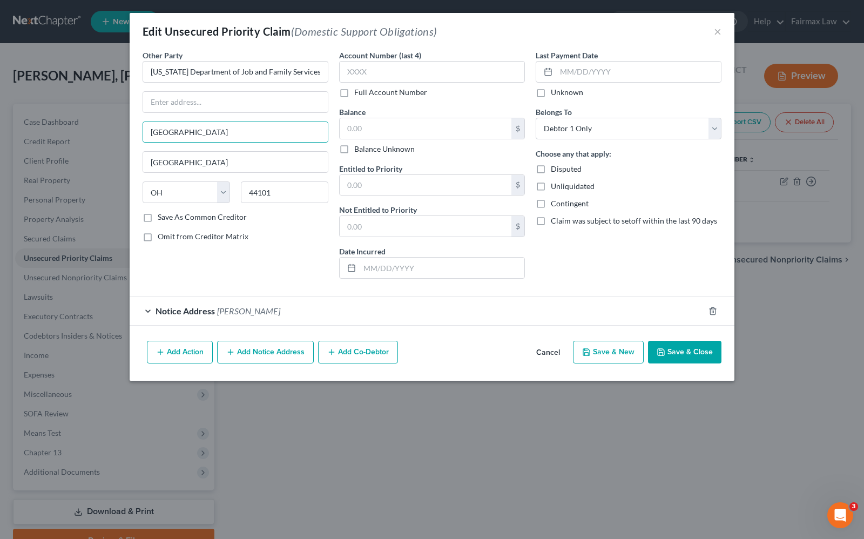
click at [451, 336] on div "Other Party * [US_STATE] Department of Job and Family Services [GEOGRAPHIC_DATA…" at bounding box center [432, 193] width 605 height 287
click at [705, 358] on button "Save & Close" at bounding box center [684, 352] width 73 height 23
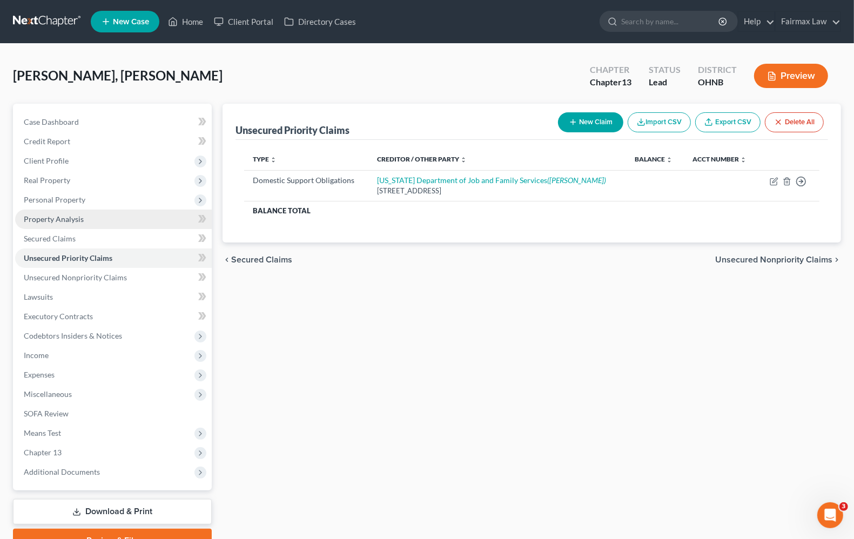
click at [33, 222] on span "Property Analysis" at bounding box center [54, 218] width 60 height 9
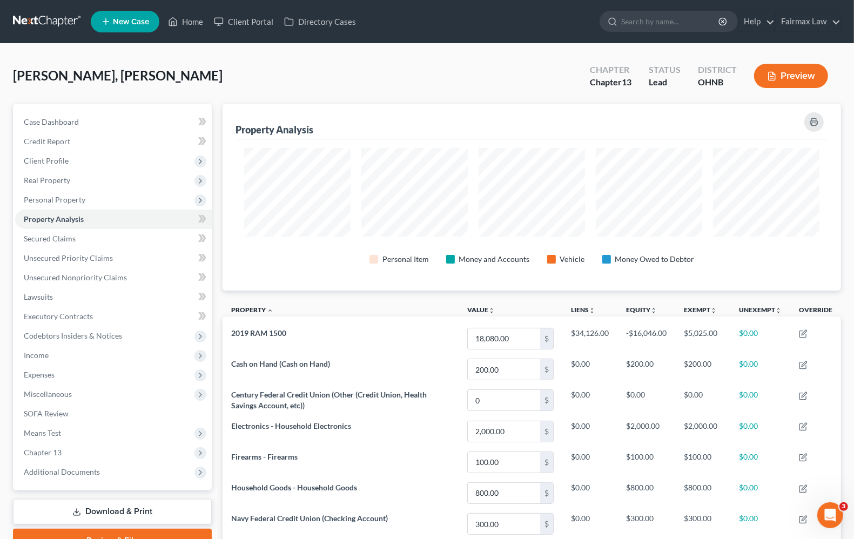
scroll to position [187, 618]
click at [57, 377] on span "Expenses" at bounding box center [113, 374] width 197 height 19
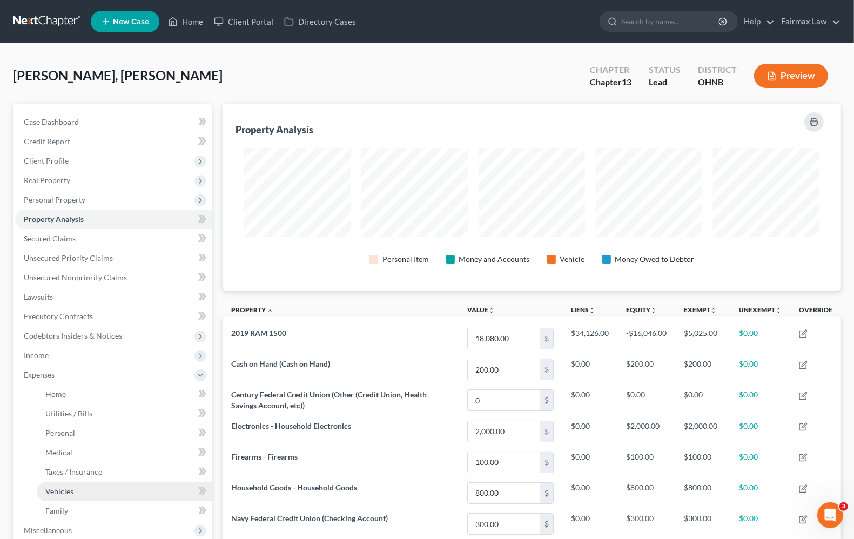
click at [56, 494] on span "Vehicles" at bounding box center [59, 491] width 28 height 9
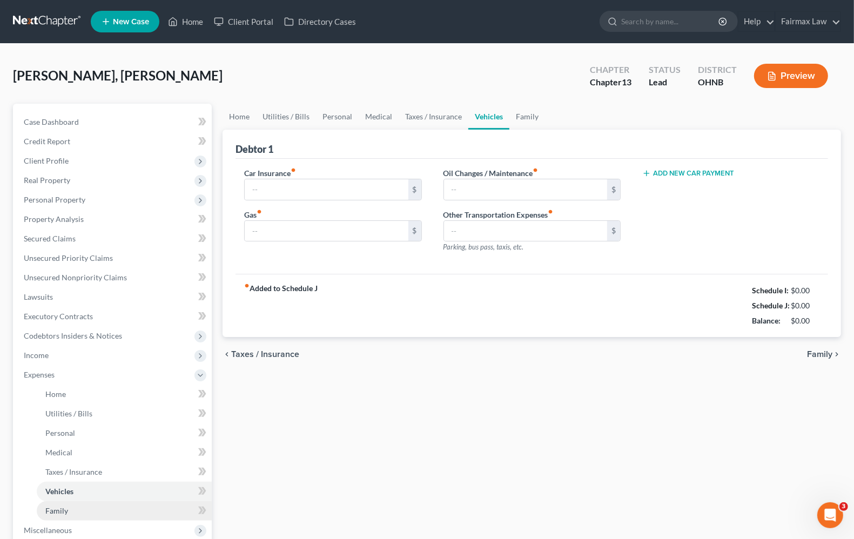
type input "260.00"
type input "250.00"
type input "50.00"
type input "0.00"
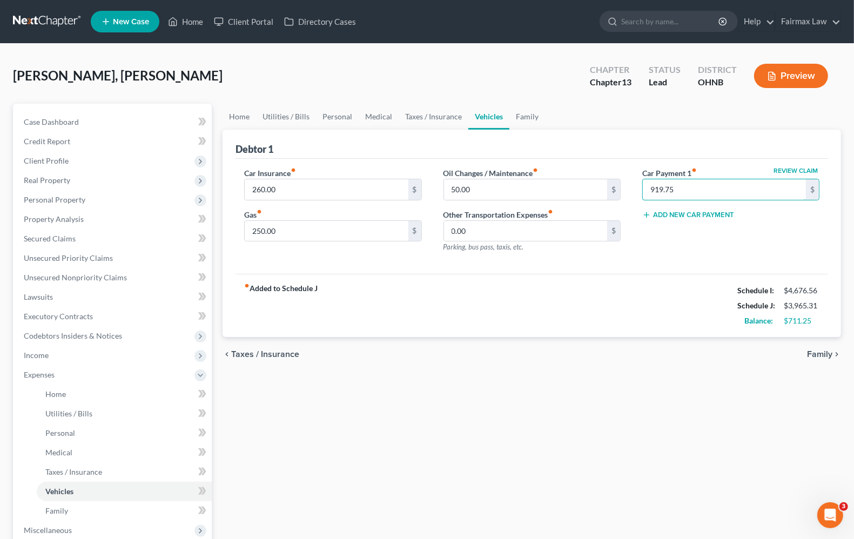
type input "919.75"
click at [570, 303] on div "fiber_manual_record Added to Schedule J Schedule I: $4,676.56 Schedule J: $3,96…" at bounding box center [531, 305] width 592 height 63
click at [282, 353] on span "Taxes / Insurance" at bounding box center [265, 354] width 68 height 9
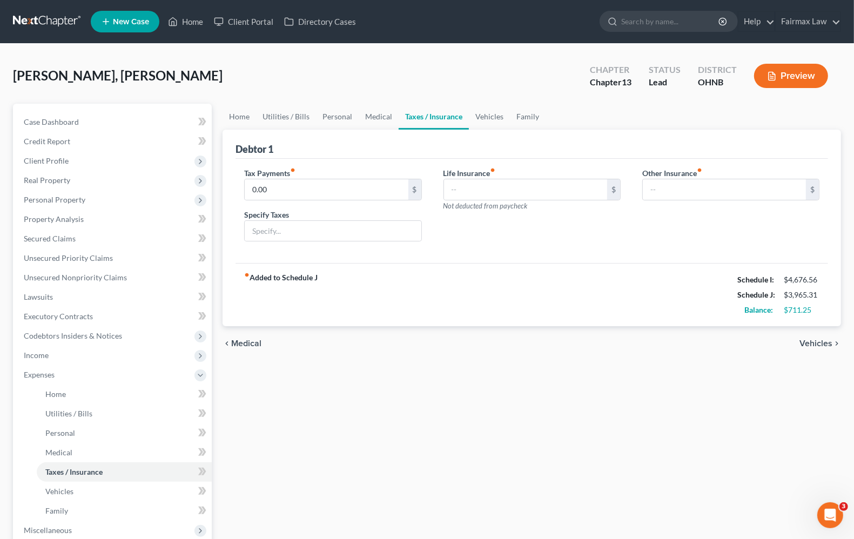
click at [248, 346] on span "Medical" at bounding box center [246, 343] width 30 height 9
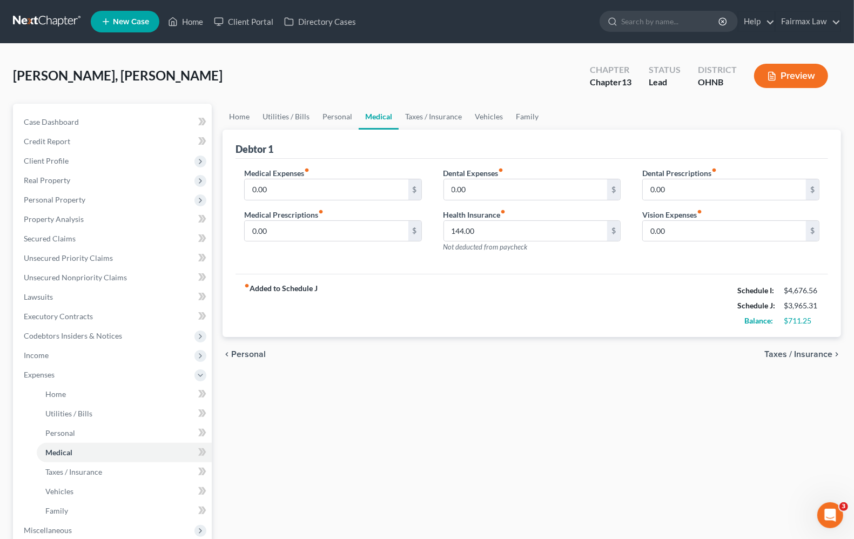
click at [249, 343] on div "chevron_left Personal Taxes / Insurance chevron_right" at bounding box center [531, 354] width 618 height 35
click at [248, 356] on span "Personal" at bounding box center [248, 354] width 35 height 9
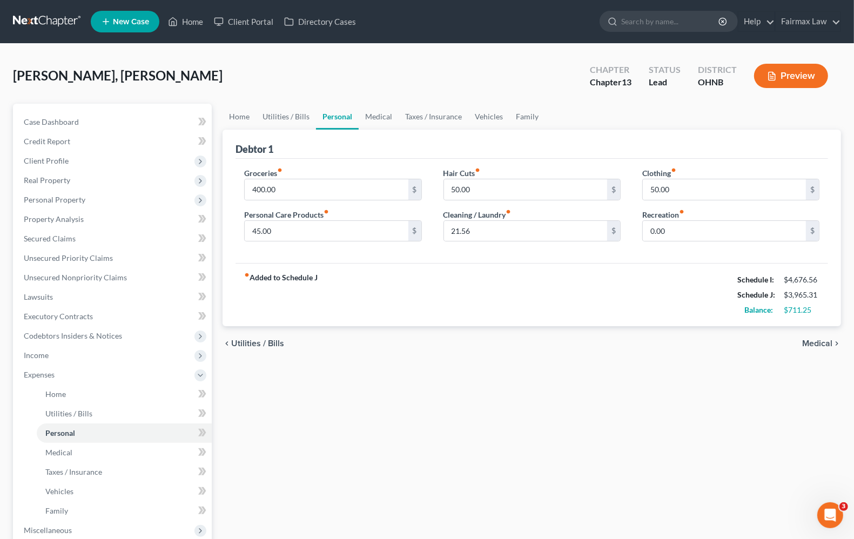
click at [256, 346] on span "Utilities / Bills" at bounding box center [257, 343] width 53 height 9
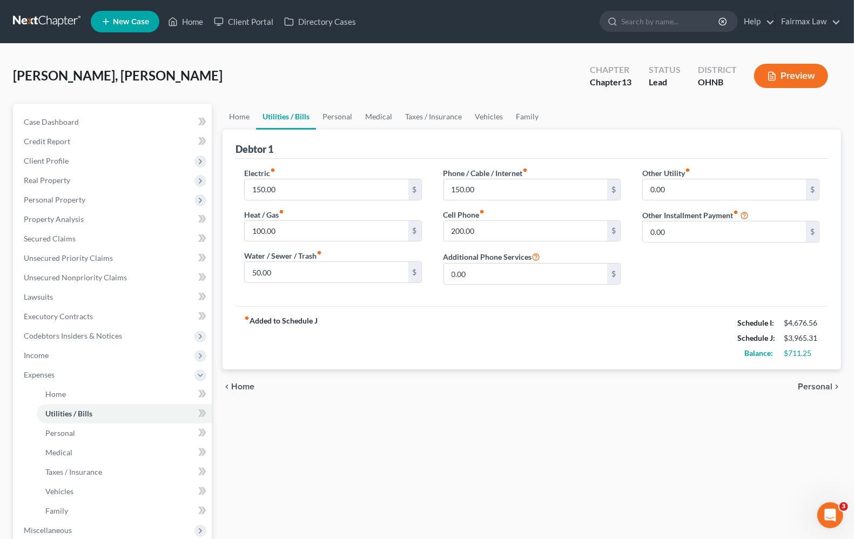
click at [239, 383] on span "Home" at bounding box center [242, 386] width 23 height 9
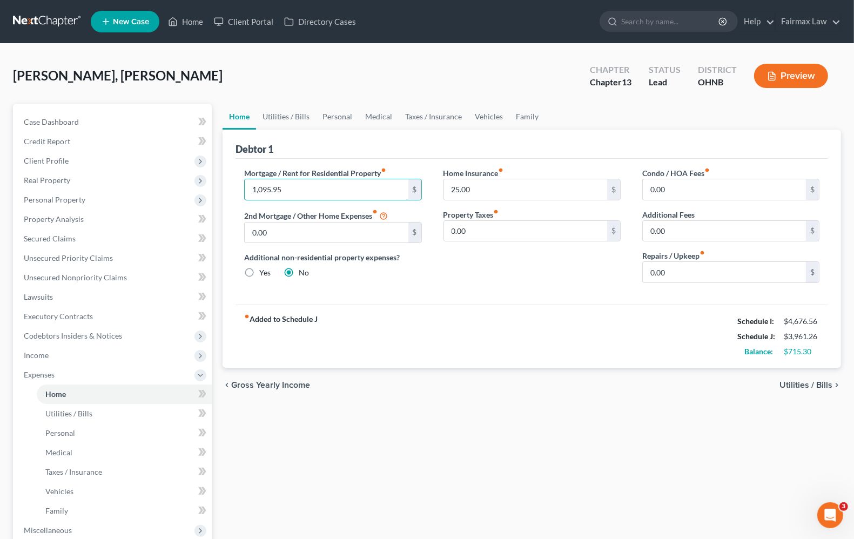
type input "1,095.95"
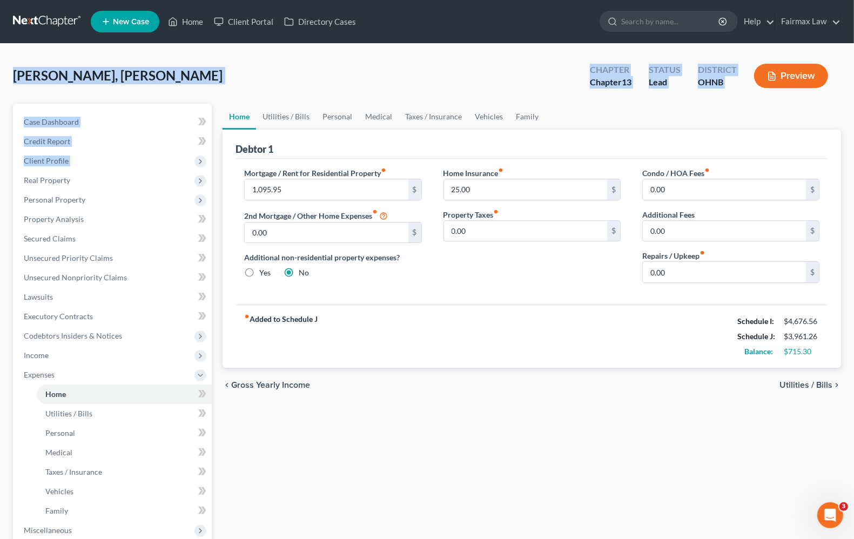
drag, startPoint x: 2, startPoint y: 44, endPoint x: -28, endPoint y: 174, distance: 134.0
click at [0, 174] on html "Home New Case Client Portal Directory Cases Fairmax Law [PERSON_NAME][EMAIL_ADD…" at bounding box center [427, 364] width 854 height 729
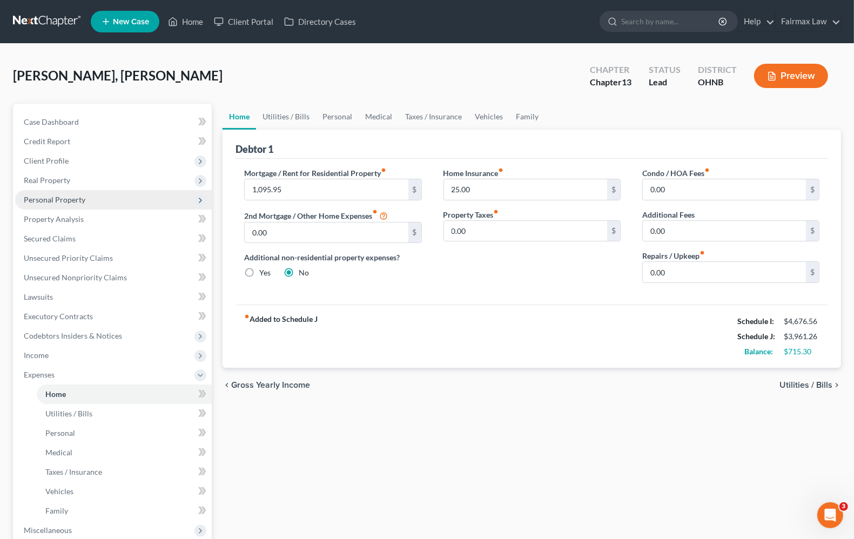
click at [71, 195] on span "Personal Property" at bounding box center [55, 199] width 62 height 9
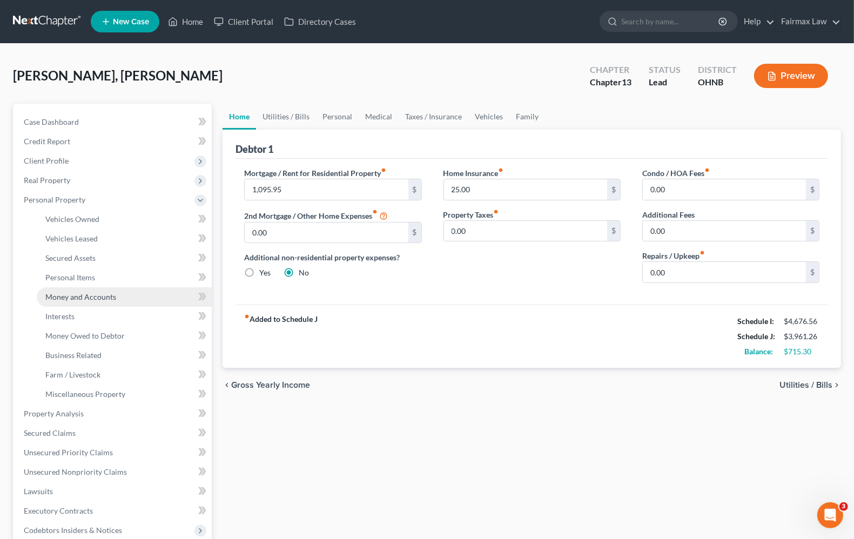
click at [82, 292] on span "Money and Accounts" at bounding box center [80, 296] width 71 height 9
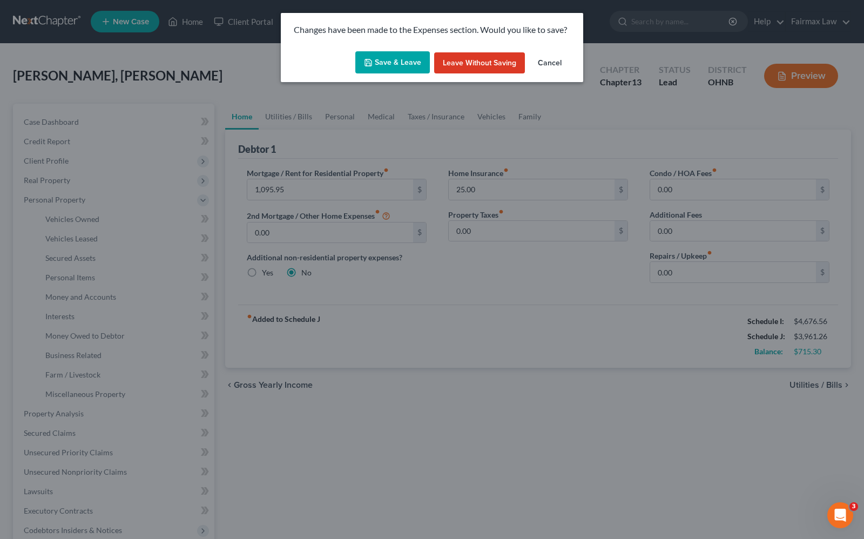
click at [377, 67] on button "Save & Leave" at bounding box center [392, 62] width 75 height 23
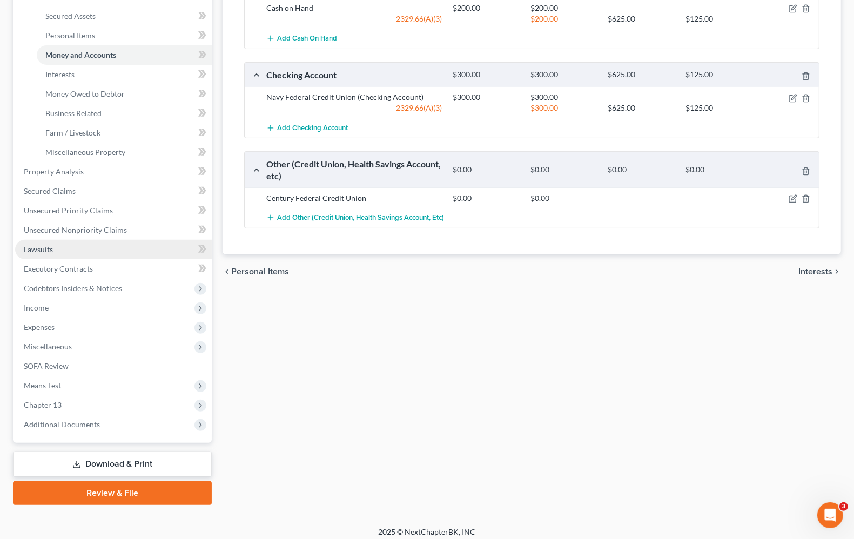
scroll to position [247, 0]
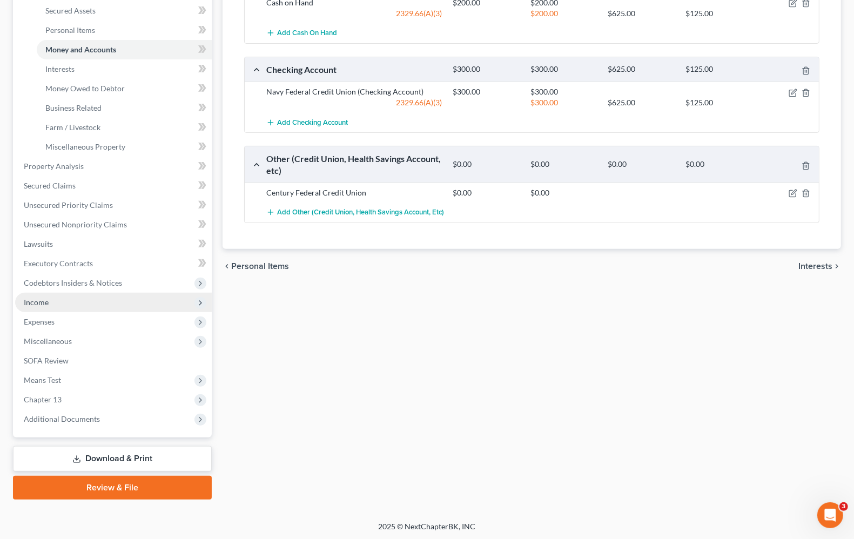
click at [46, 301] on span "Income" at bounding box center [36, 302] width 25 height 9
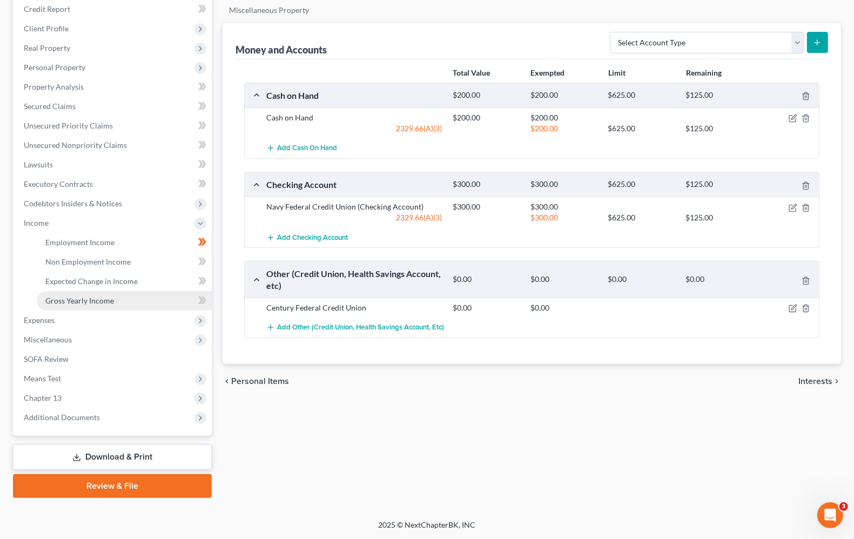
scroll to position [131, 0]
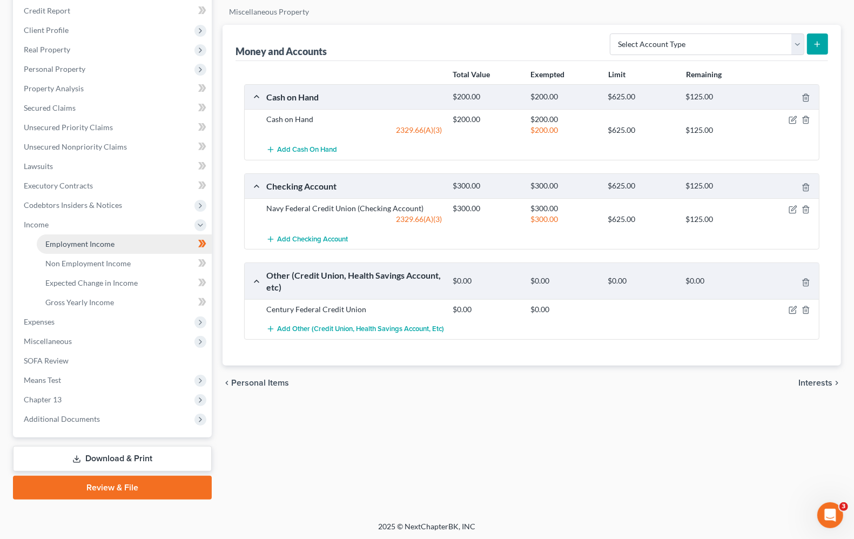
click at [63, 242] on span "Employment Income" at bounding box center [79, 243] width 69 height 9
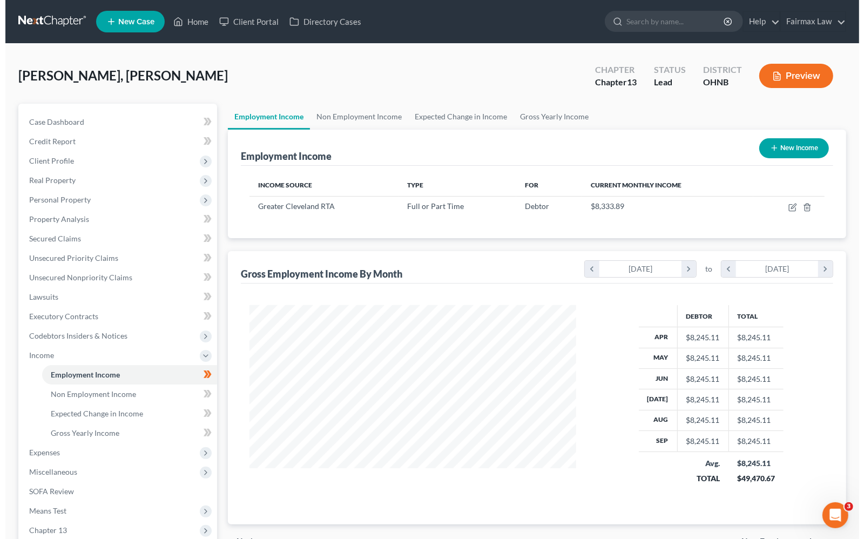
scroll to position [194, 347]
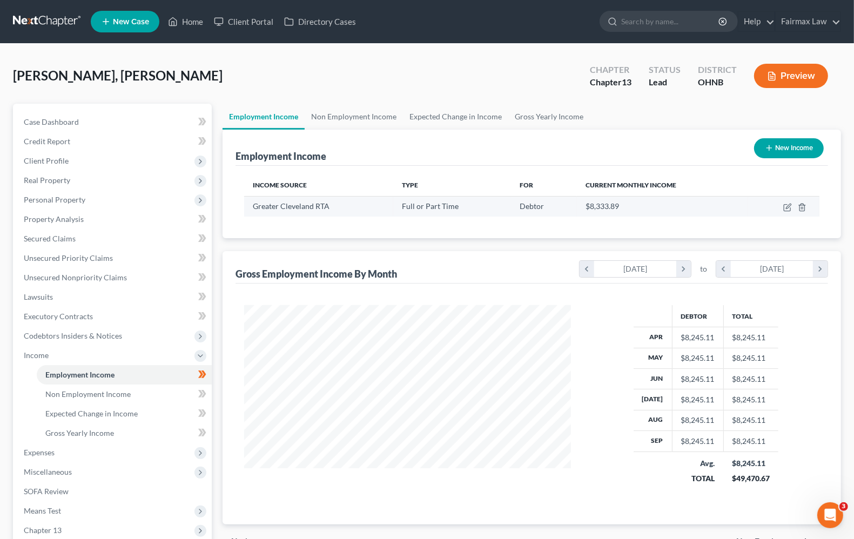
click at [788, 211] on td at bounding box center [783, 206] width 71 height 21
click at [789, 208] on icon "button" at bounding box center [787, 207] width 9 height 9
select select "0"
select select "36"
select select "2"
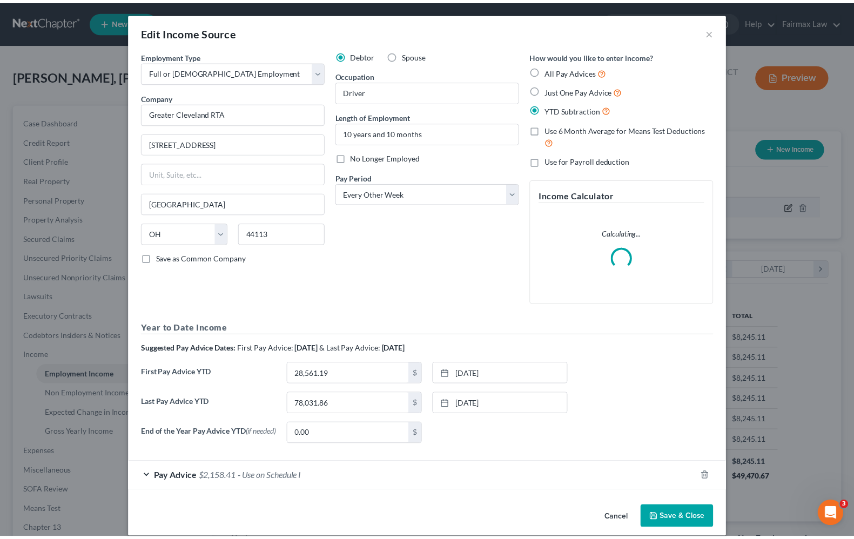
scroll to position [194, 352]
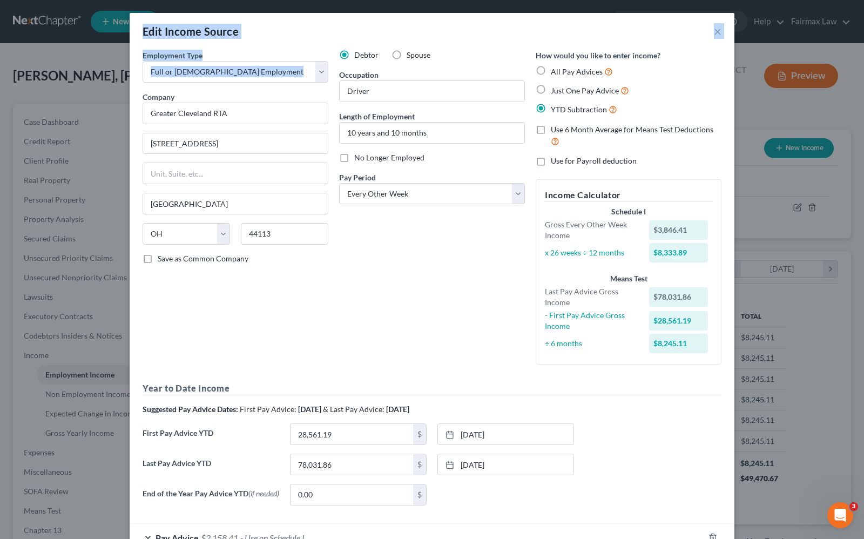
drag, startPoint x: 0, startPoint y: 37, endPoint x: 1, endPoint y: 85, distance: 48.1
click at [1, 85] on div "Edit Income Source × Employment Type * Select Full or [DEMOGRAPHIC_DATA] Employ…" at bounding box center [432, 269] width 864 height 539
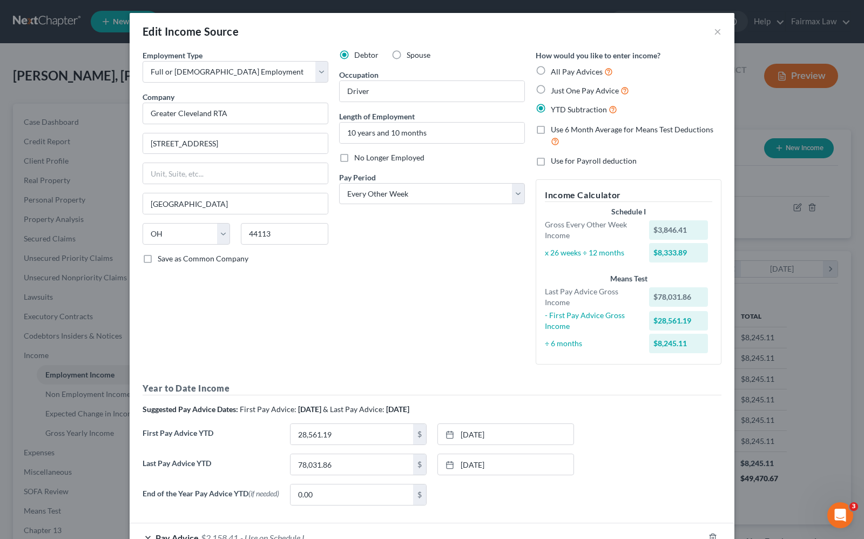
click at [433, 240] on div "Debtor Spouse Occupation Driver Length of Employment 10 years and 10 months No …" at bounding box center [432, 211] width 197 height 323
click at [714, 33] on button "×" at bounding box center [718, 31] width 8 height 13
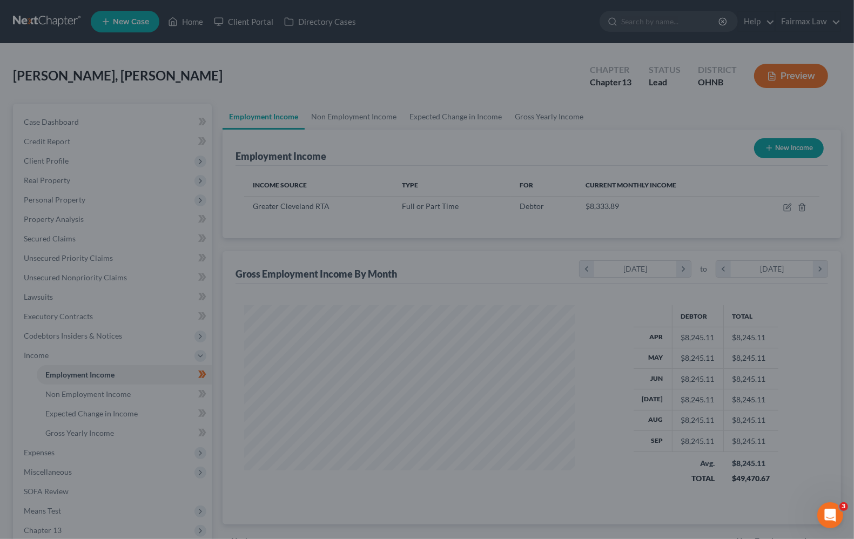
scroll to position [539762, 539608]
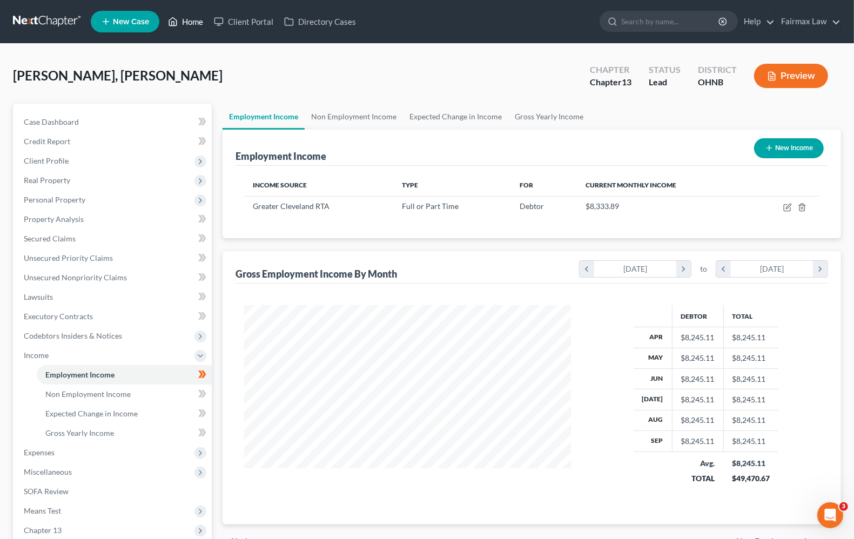
click at [188, 24] on link "Home" at bounding box center [186, 21] width 46 height 19
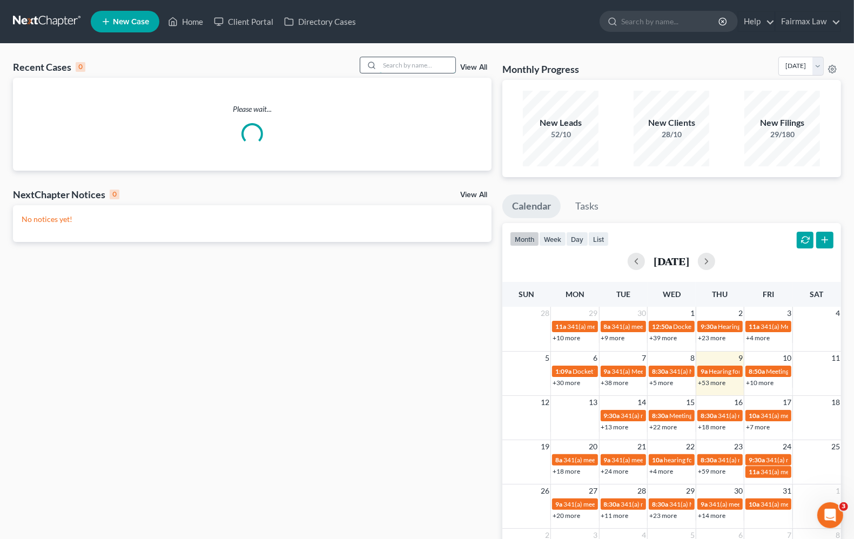
click at [425, 63] on input "search" at bounding box center [418, 65] width 76 height 16
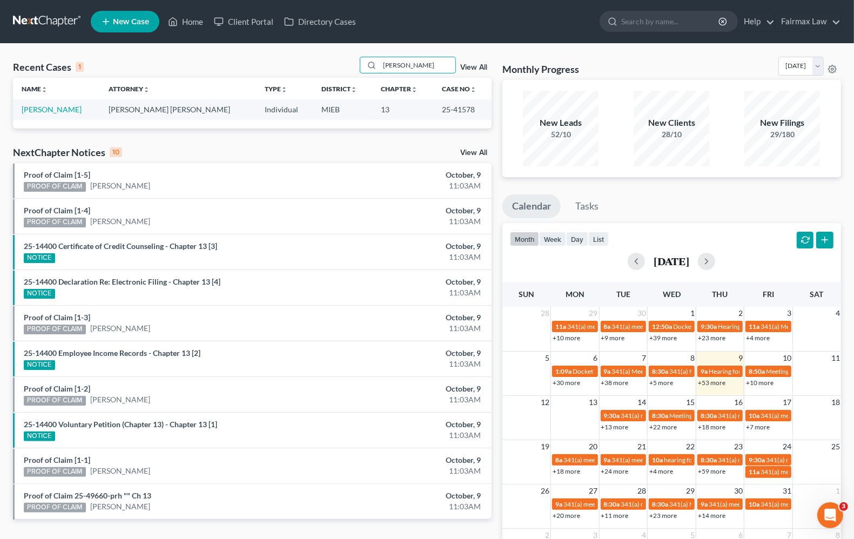
type input "[PERSON_NAME]"
click at [60, 112] on link "[PERSON_NAME]" at bounding box center [52, 109] width 60 height 9
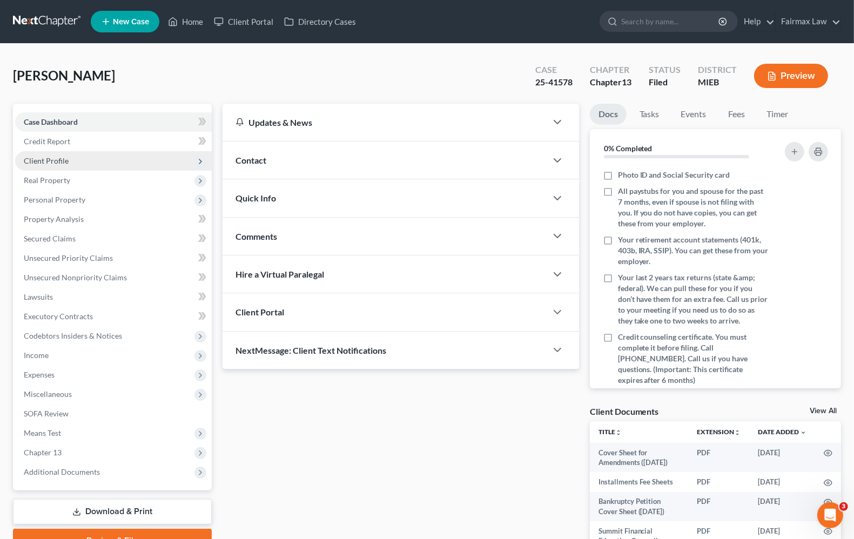
drag, startPoint x: 60, startPoint y: 164, endPoint x: 50, endPoint y: 165, distance: 10.3
click at [60, 164] on span "Client Profile" at bounding box center [46, 160] width 45 height 9
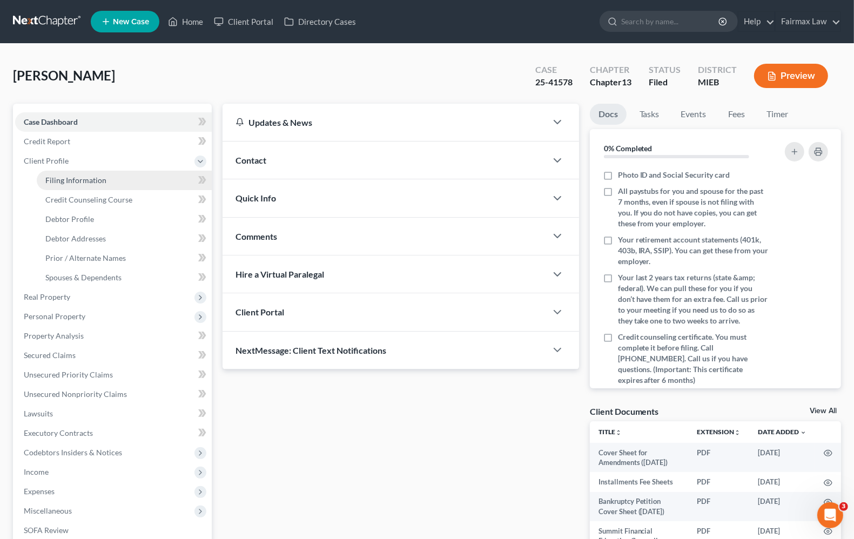
click at [65, 179] on span "Filing Information" at bounding box center [75, 179] width 61 height 9
select select "1"
select select "0"
select select "3"
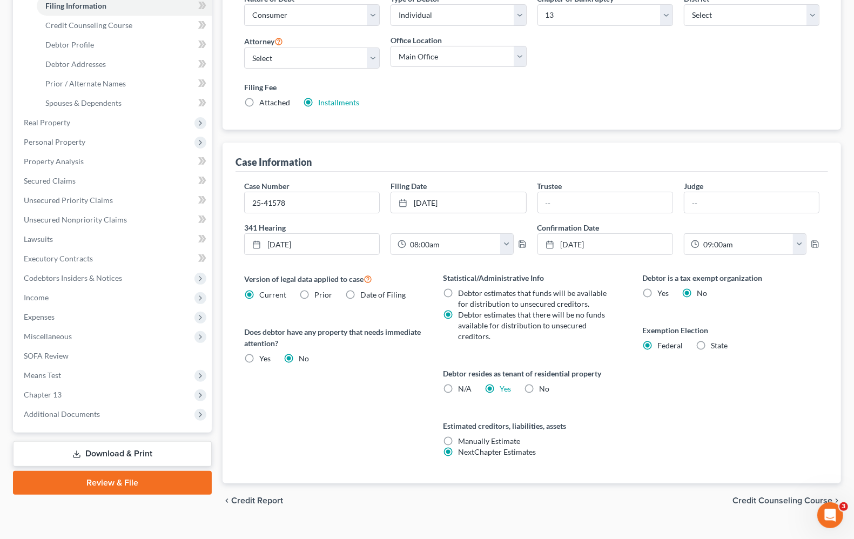
scroll to position [194, 0]
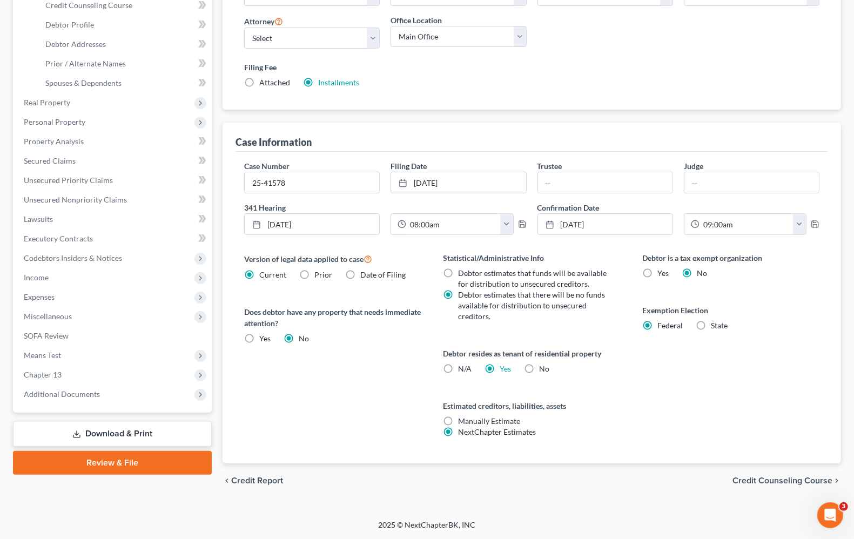
click at [771, 482] on span "Credit Counseling Course" at bounding box center [782, 480] width 100 height 9
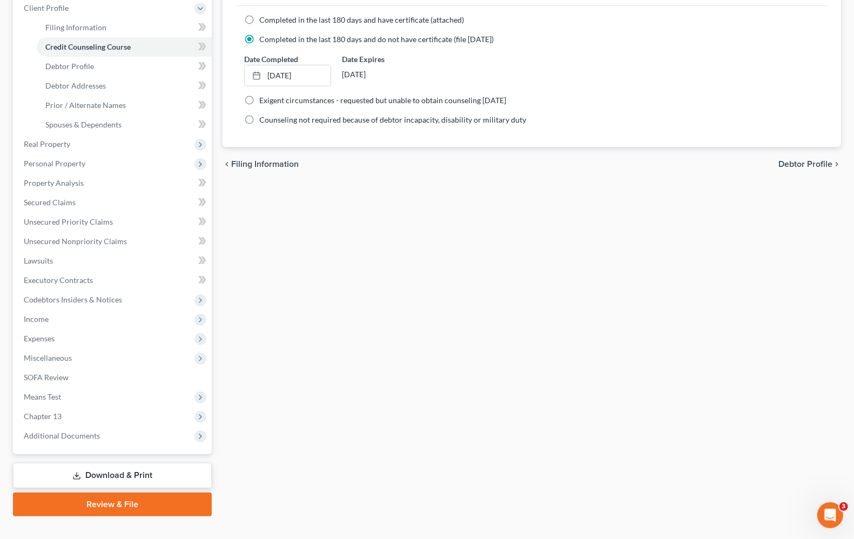
scroll to position [170, 0]
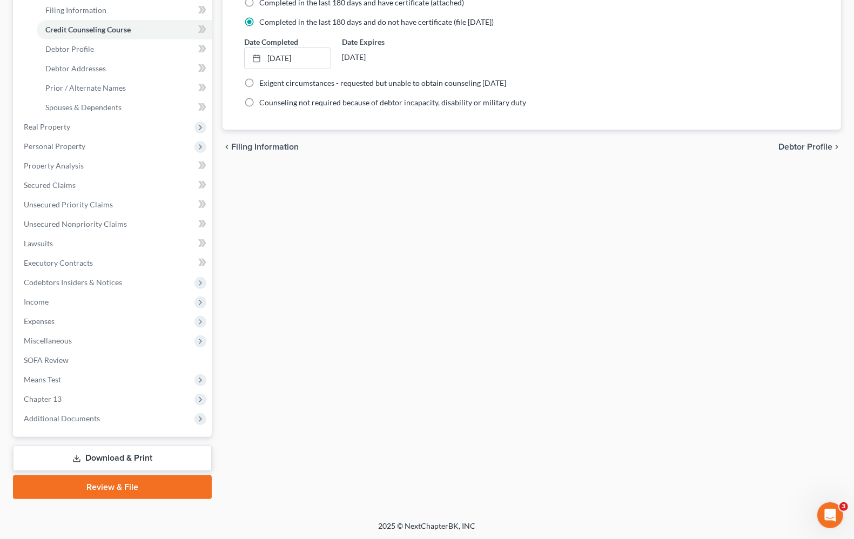
click at [803, 146] on span "Debtor Profile" at bounding box center [805, 147] width 54 height 9
select select "0"
select select "3"
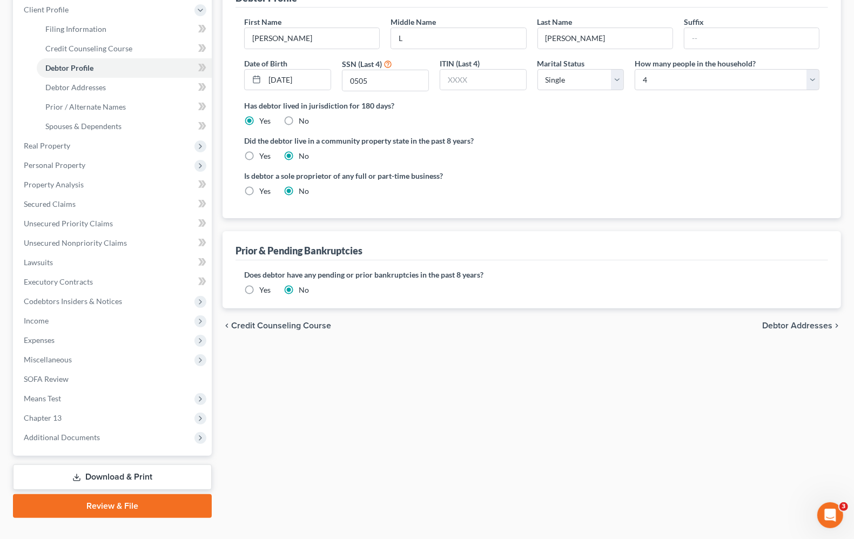
scroll to position [170, 0]
